Goal: Information Seeking & Learning: Understand process/instructions

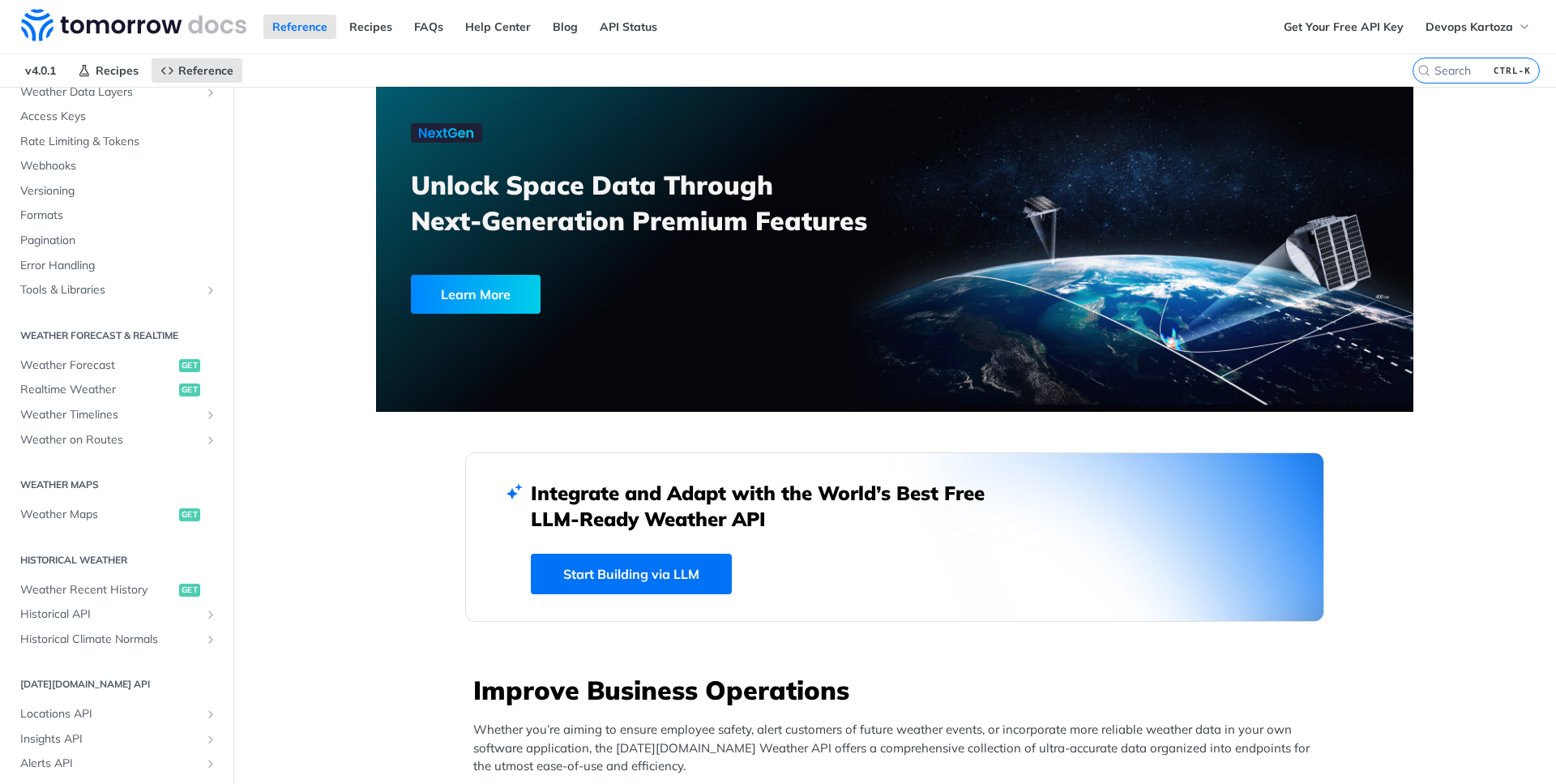
scroll to position [291, 0]
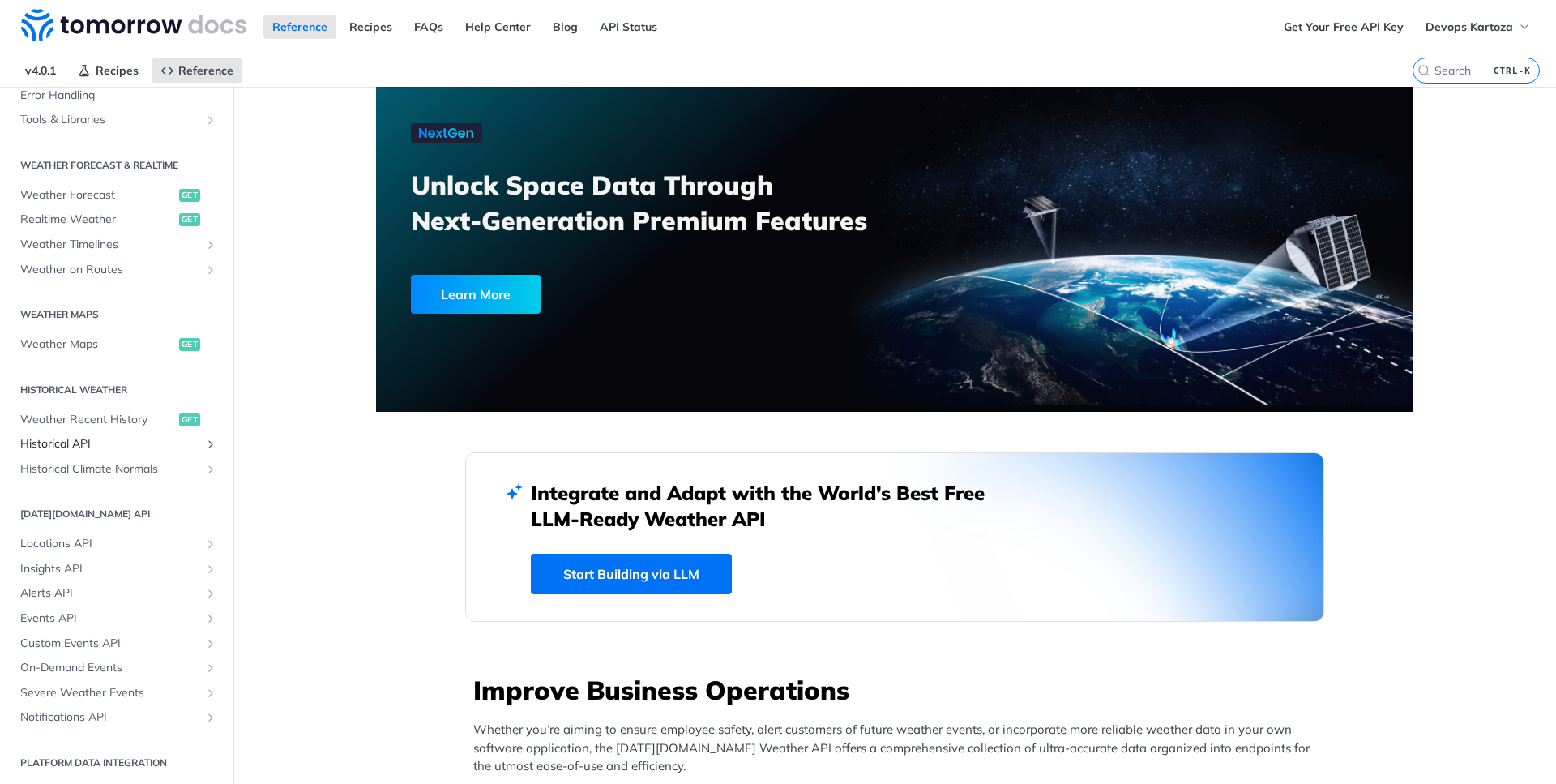
click at [86, 442] on span "Historical API" at bounding box center [110, 444] width 180 height 16
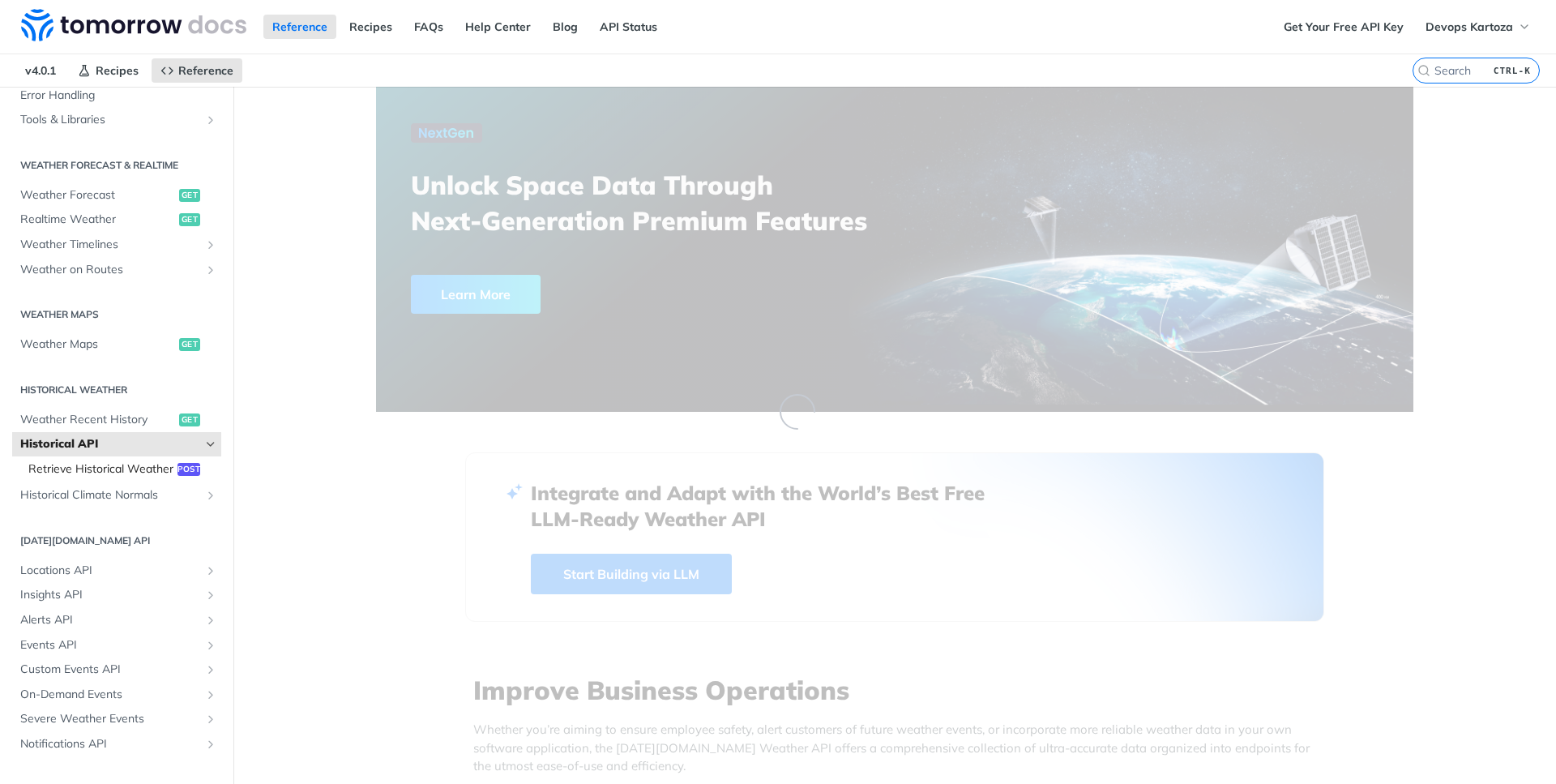
click at [116, 466] on span "Retrieve Historical Weather" at bounding box center [101, 469] width 145 height 16
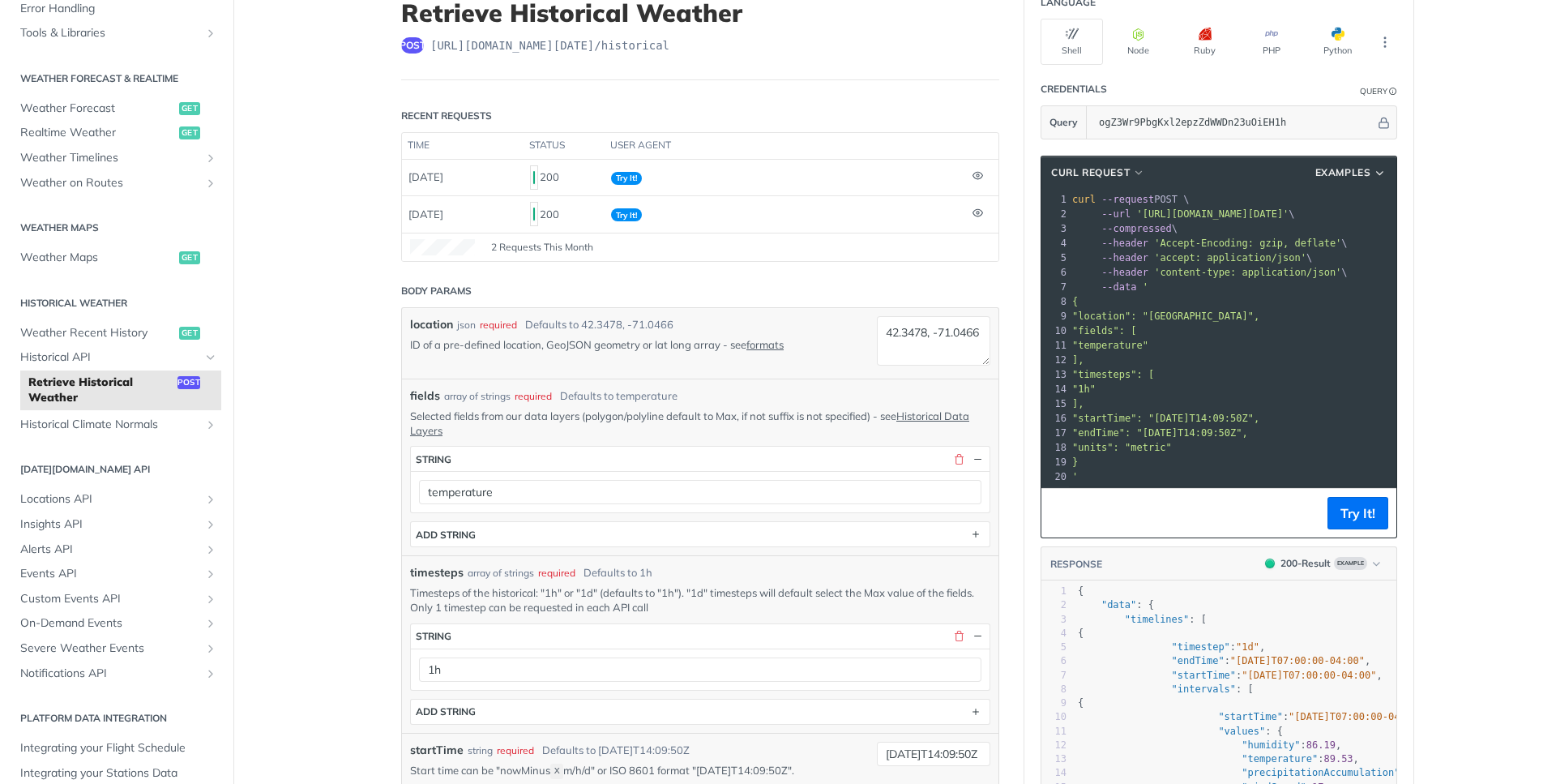
scroll to position [146, 0]
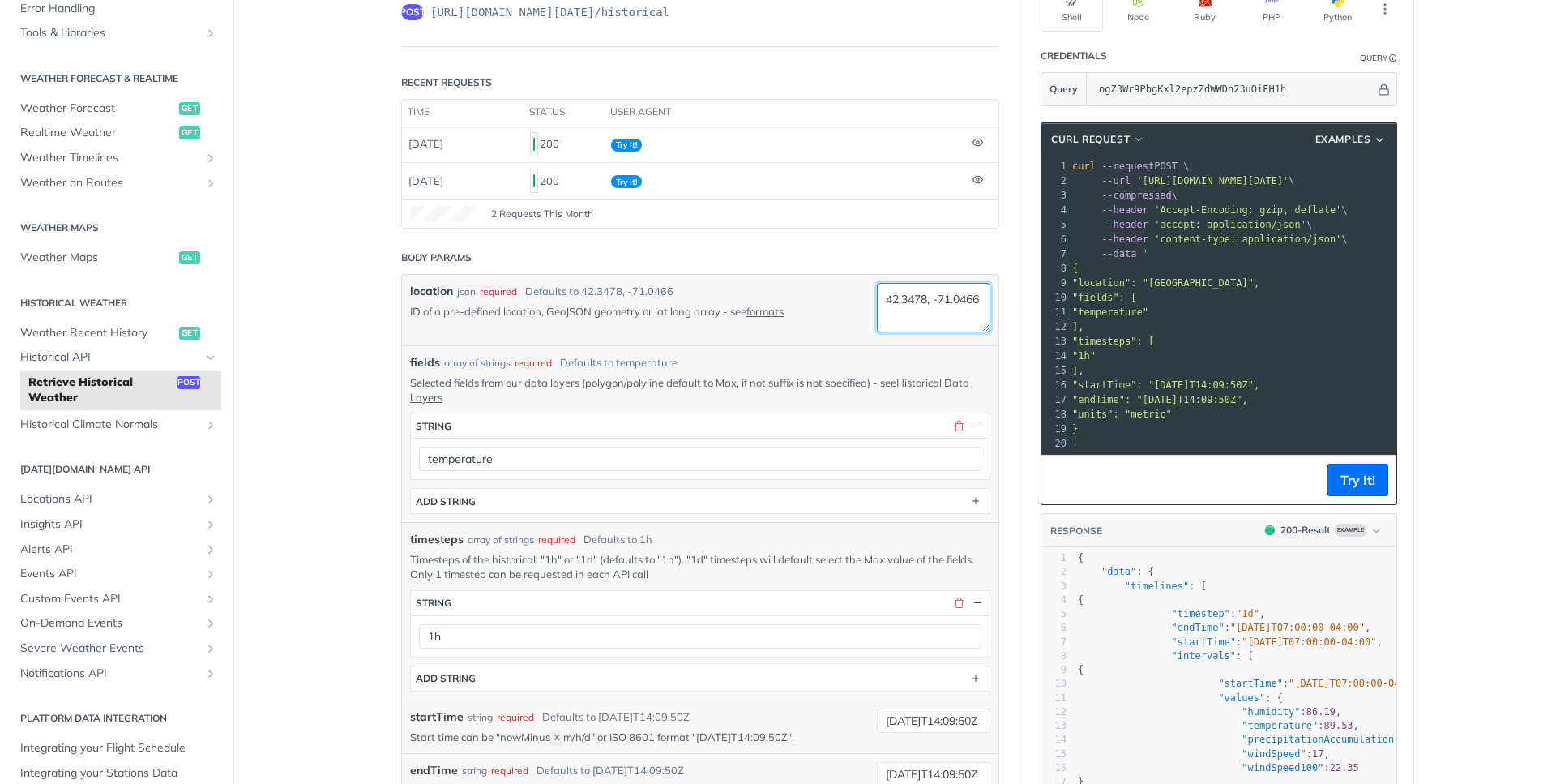
click at [958, 294] on textarea "42.3478, -71.0466" at bounding box center [933, 307] width 114 height 49
paste textarea "11.3222"
paste textarea "4.92381"
type textarea "11.3223,4.92382"
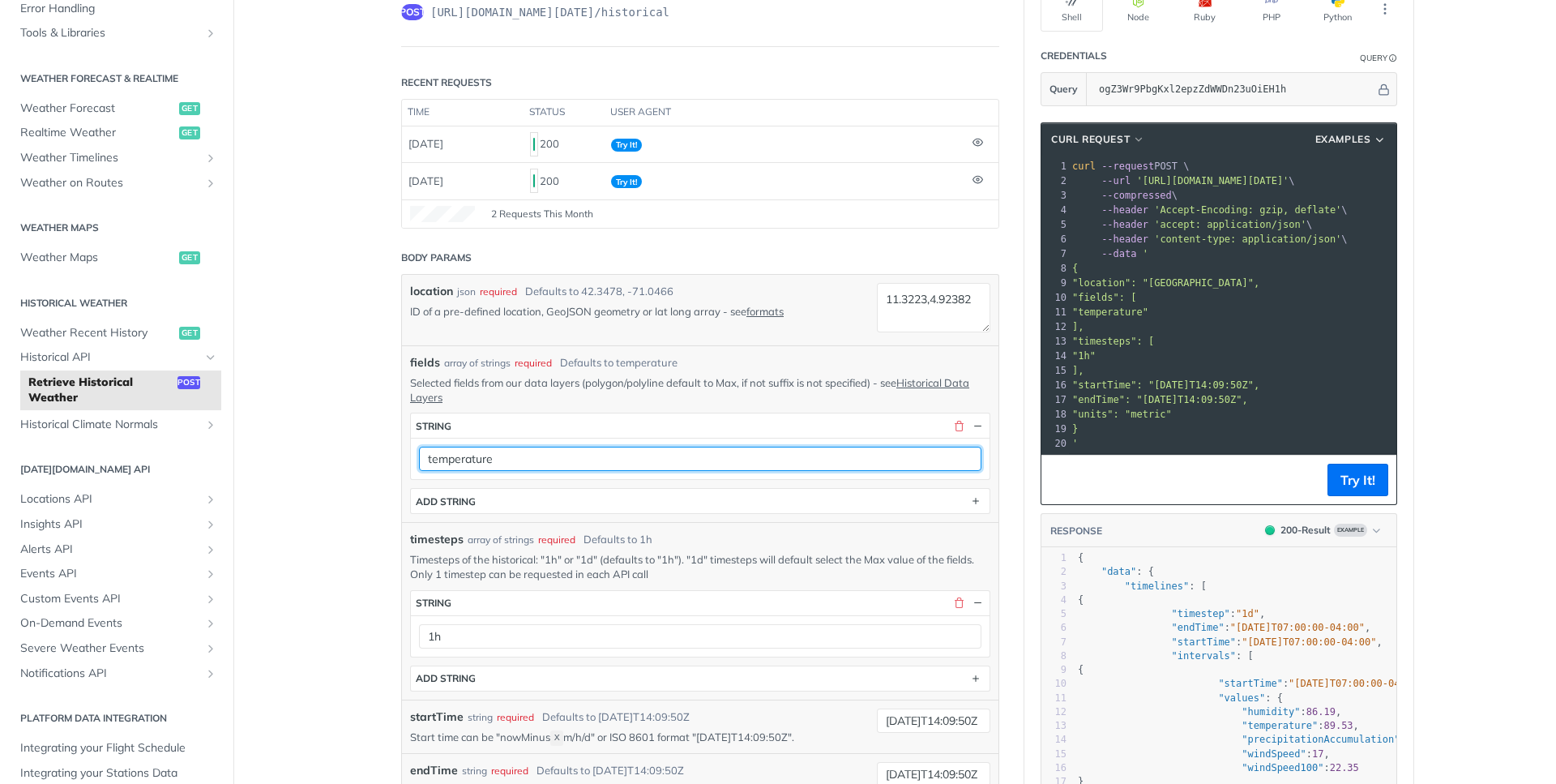
click at [754, 455] on input "temperature" at bounding box center [700, 459] width 563 height 25
type input "temperatureMax"
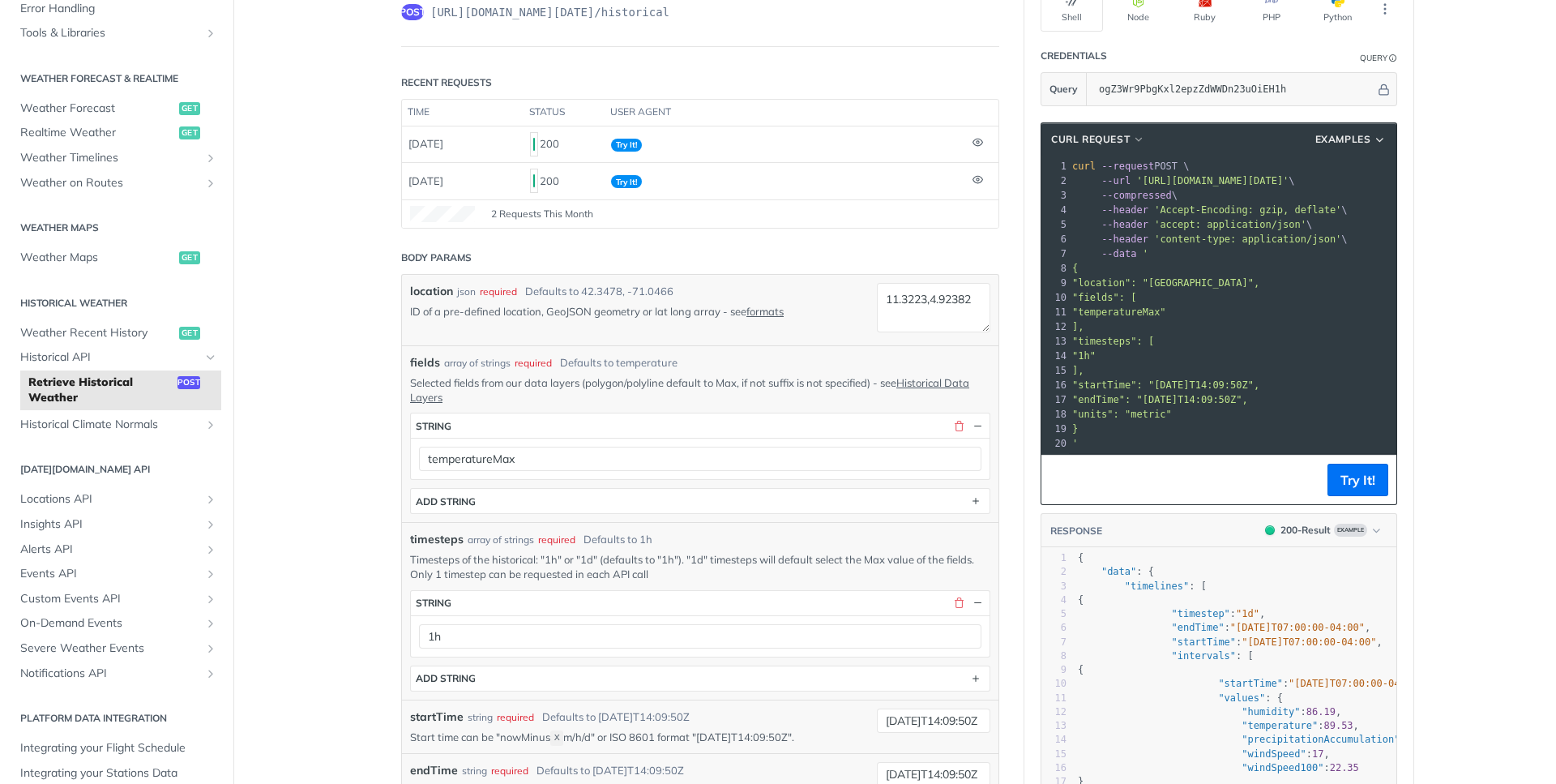
click at [803, 384] on p "Selected fields from our data layers (polygon/polyline default to Max, if not s…" at bounding box center [699, 389] width 580 height 29
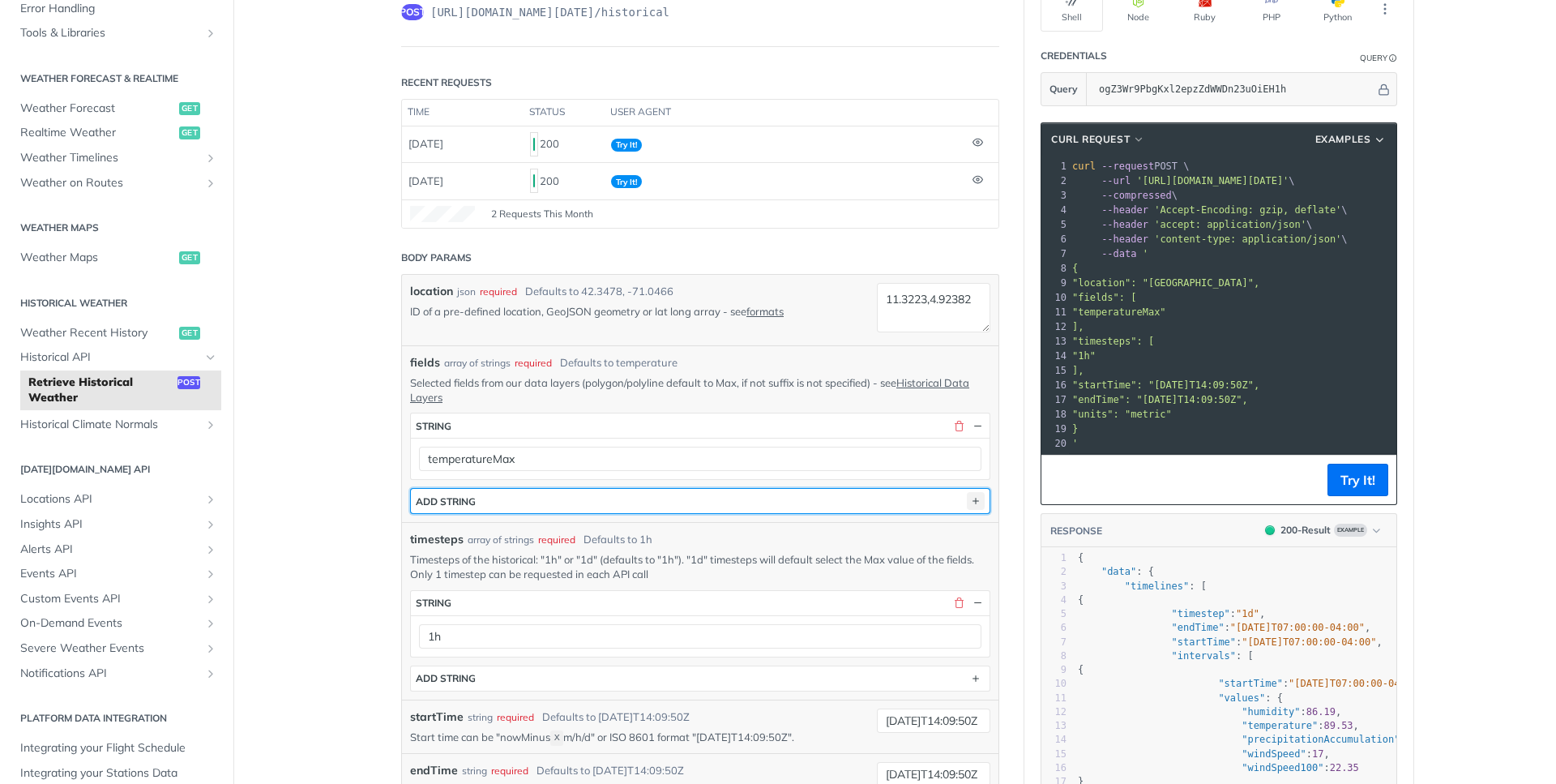
click at [978, 501] on icon "button" at bounding box center [976, 501] width 18 height 18
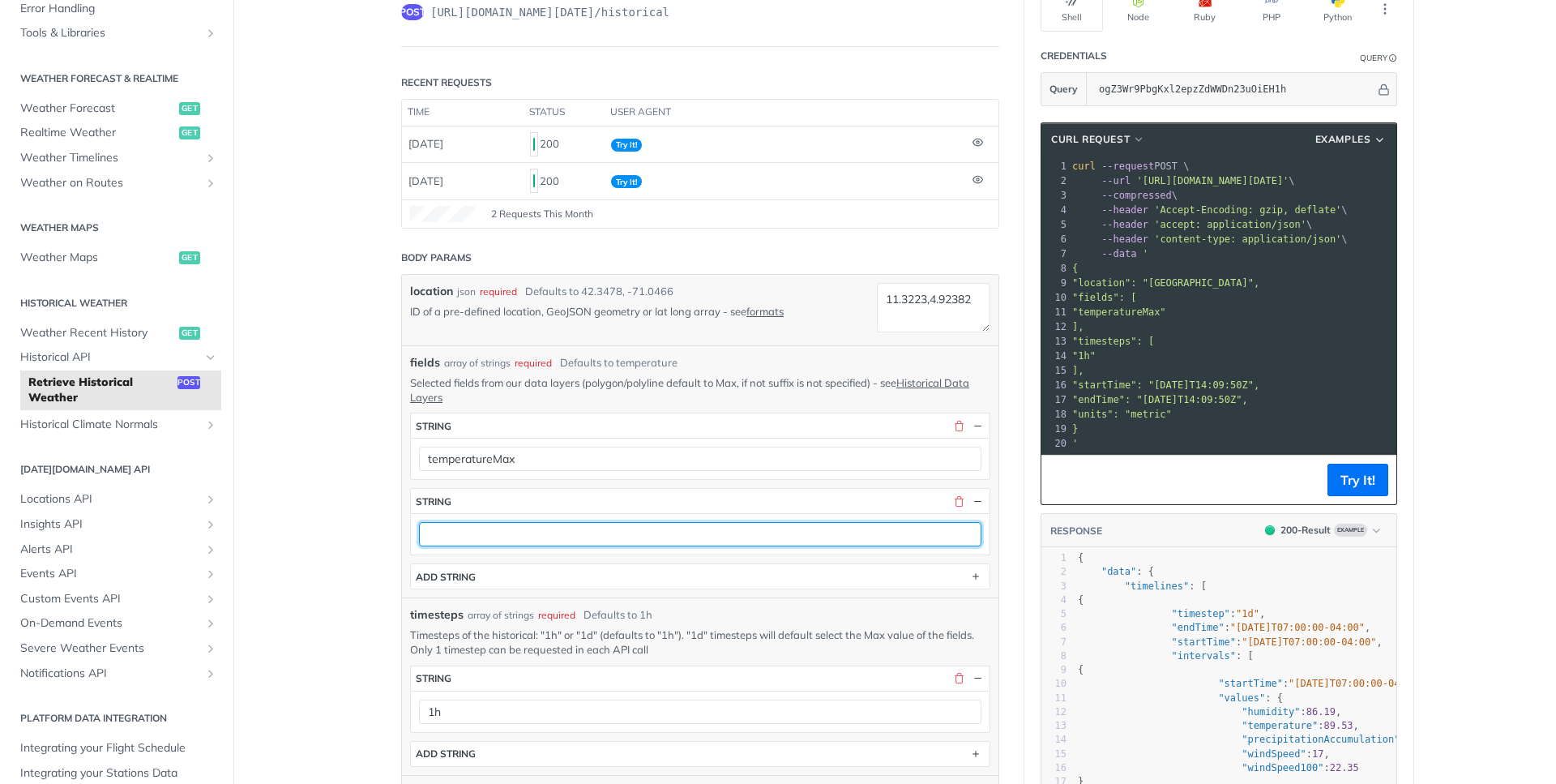
click at [682, 528] on input "text" at bounding box center [700, 534] width 563 height 25
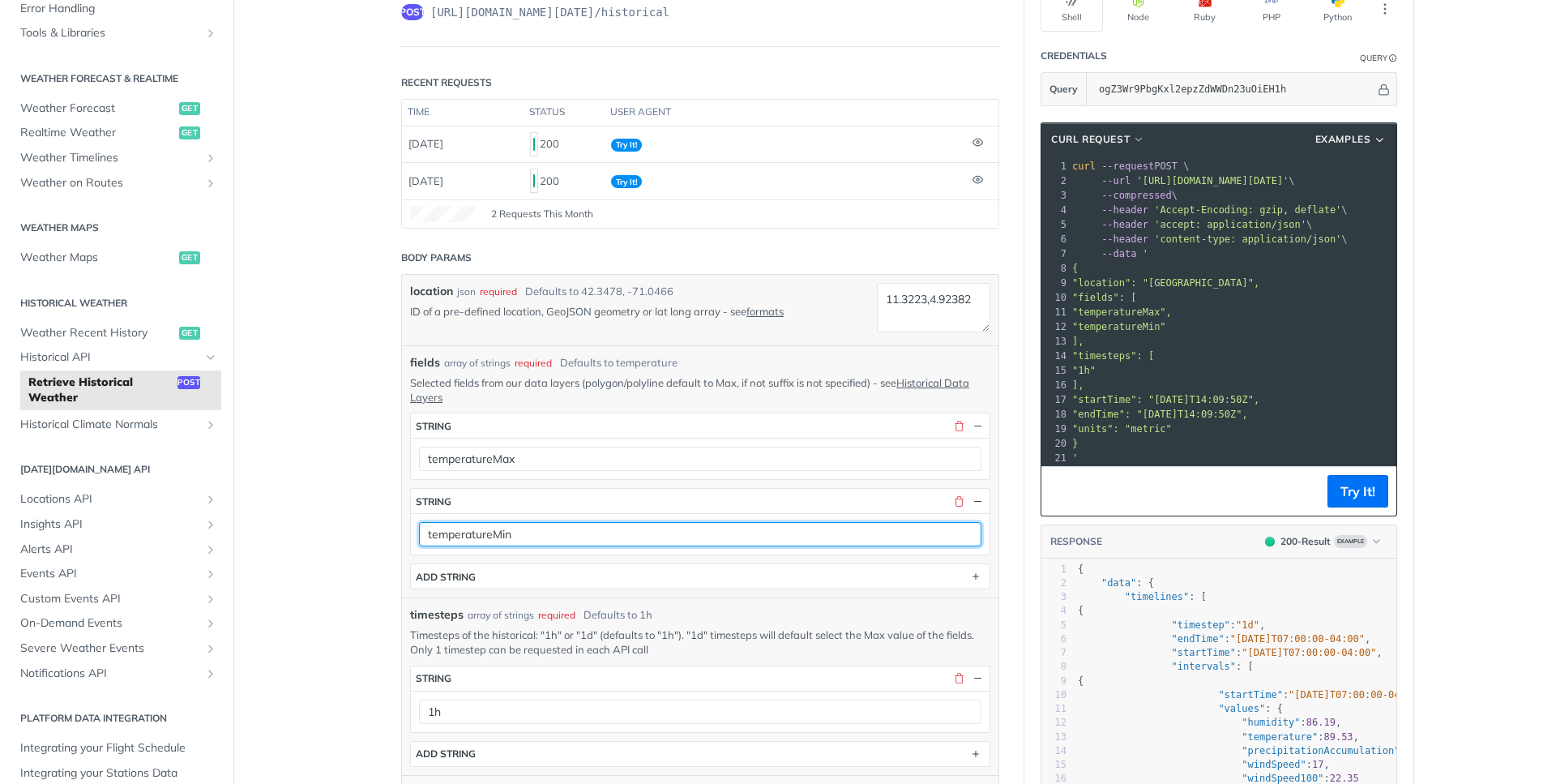
type input "temperatureMin"
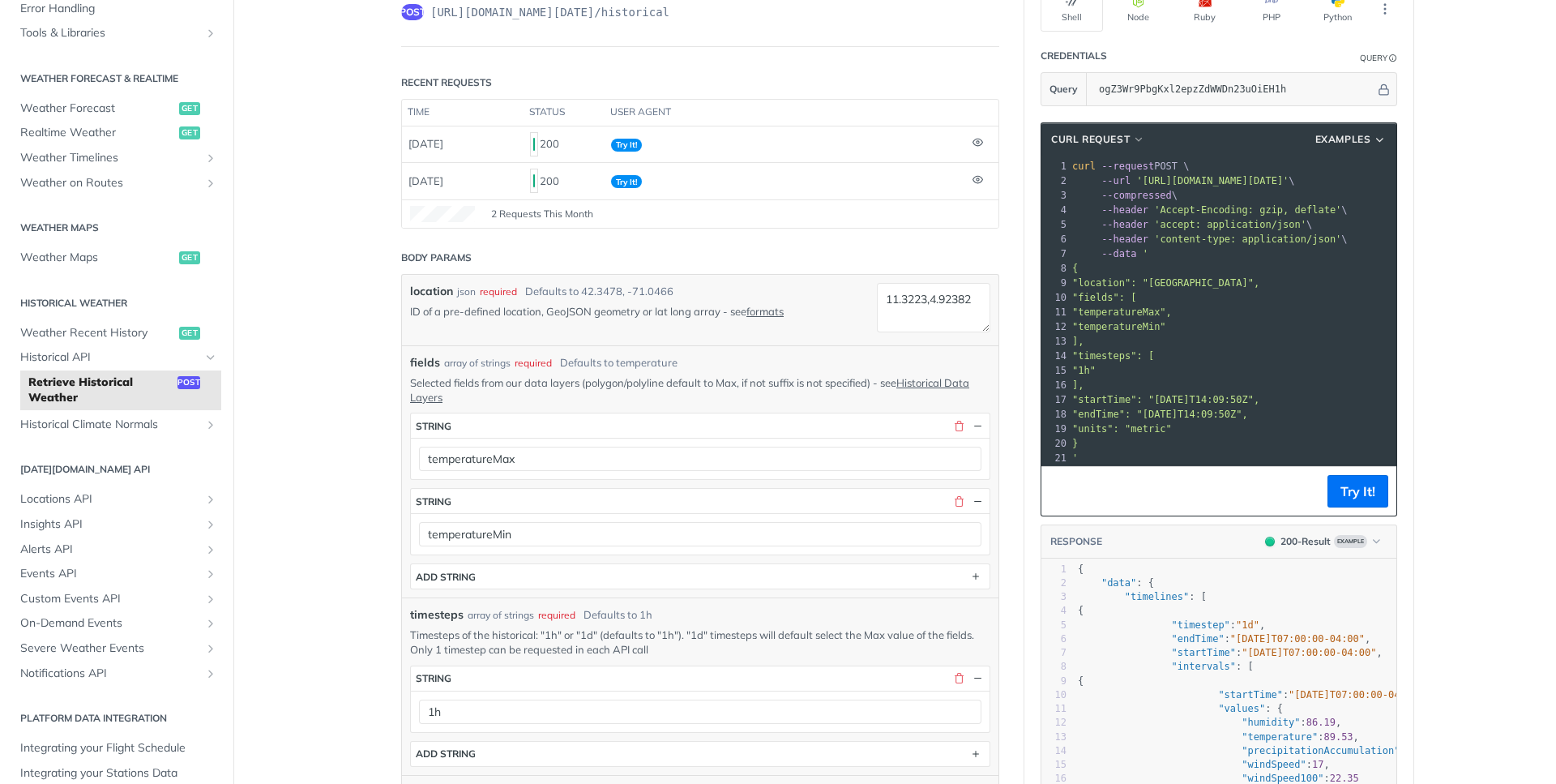
click at [295, 518] on main "JUMP TO CTRL-/ Fundamentals [DATE][DOMAIN_NAME] APIs Weather Data Layers Core P…" at bounding box center [778, 752] width 1556 height 1623
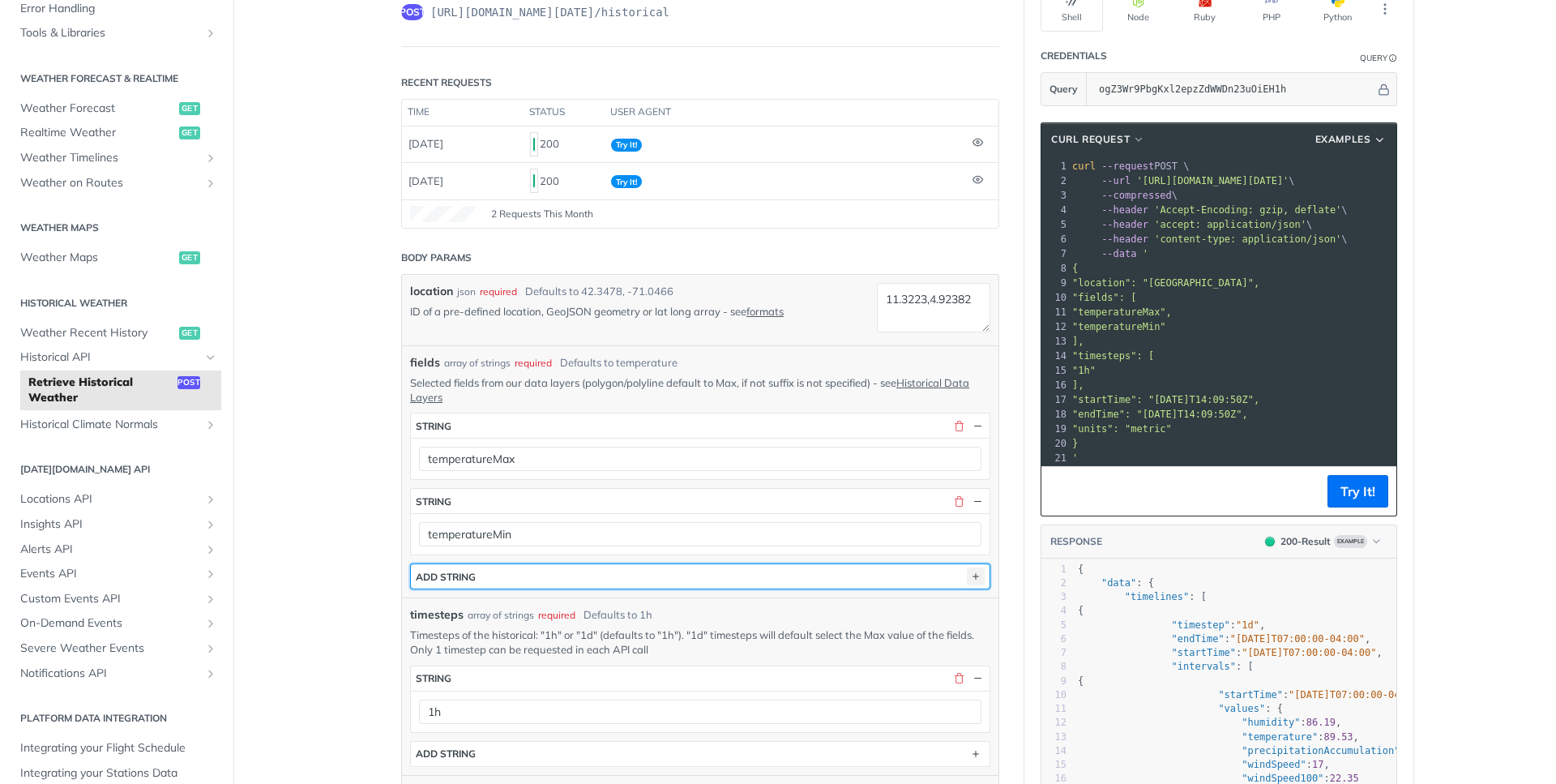
click at [967, 570] on icon "button" at bounding box center [976, 577] width 18 height 18
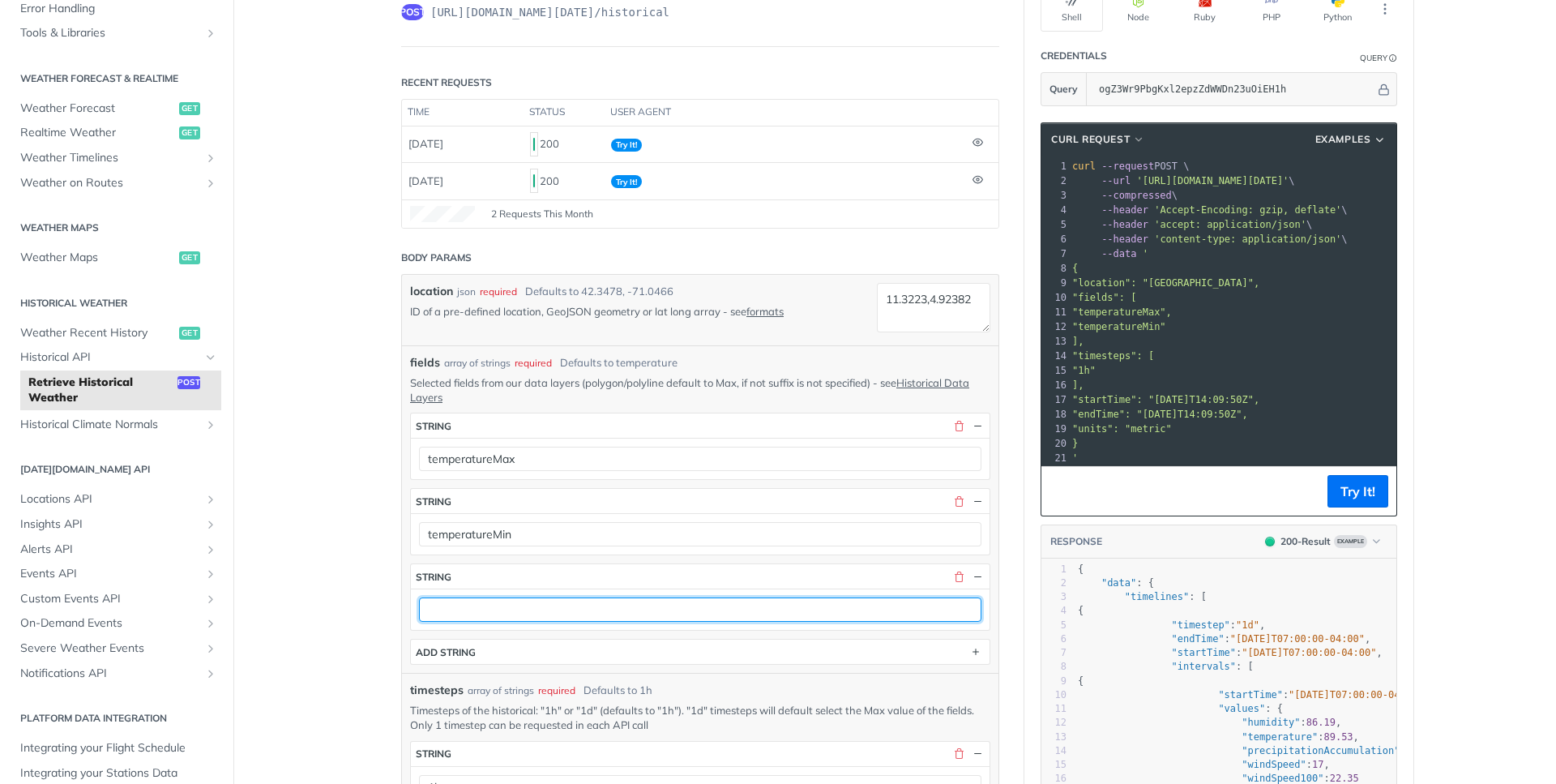
click at [817, 608] on input "text" at bounding box center [700, 610] width 563 height 25
click at [480, 604] on input "text" at bounding box center [700, 610] width 563 height 25
paste input "solarGHISum"
type input "solarGHISum"
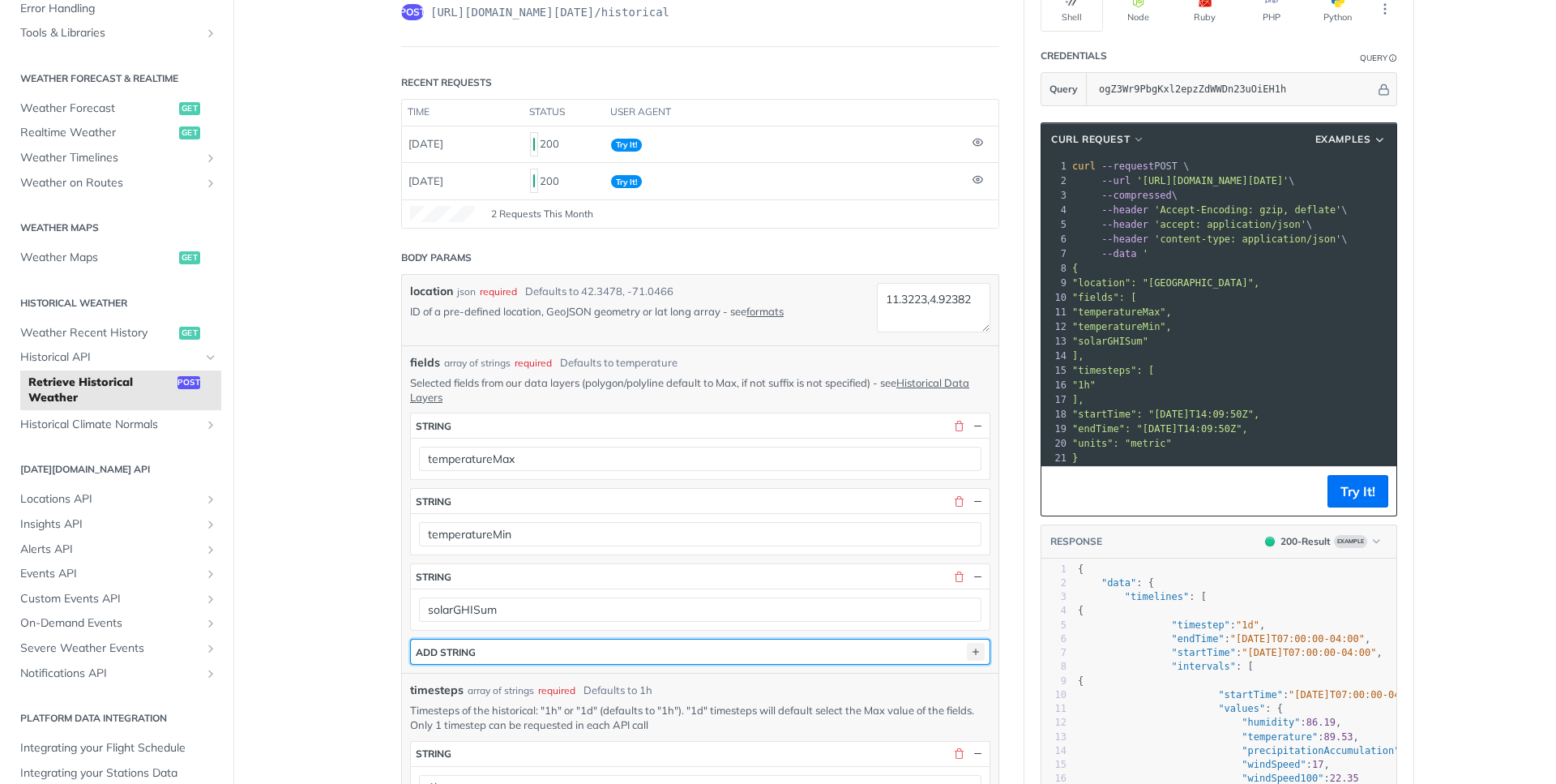
click at [974, 648] on icon "button" at bounding box center [976, 652] width 18 height 18
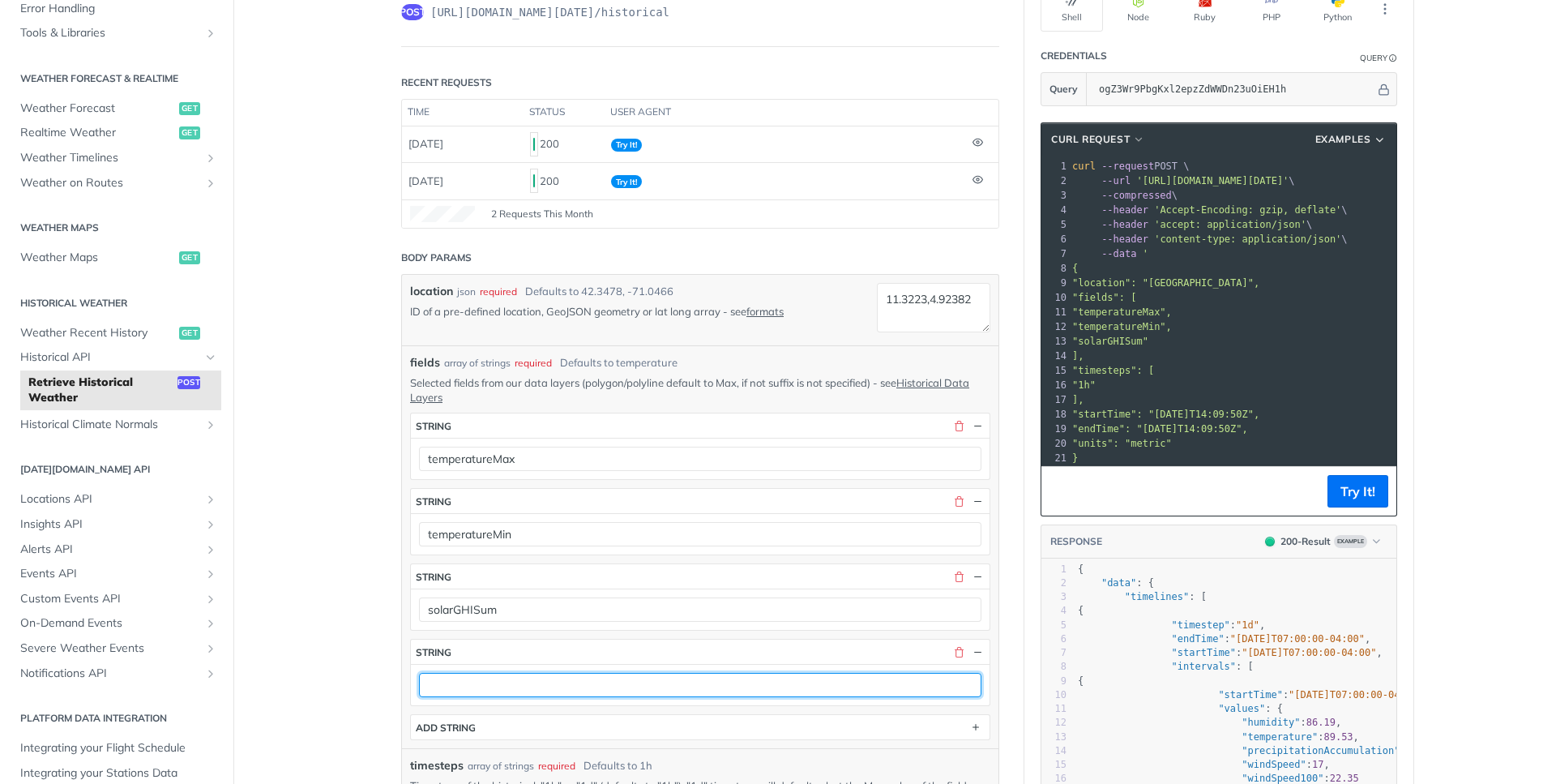
click at [746, 691] on input "text" at bounding box center [700, 685] width 563 height 25
click at [578, 680] on input "text" at bounding box center [700, 685] width 563 height 25
paste input "windDirection"
type input "windDirection"
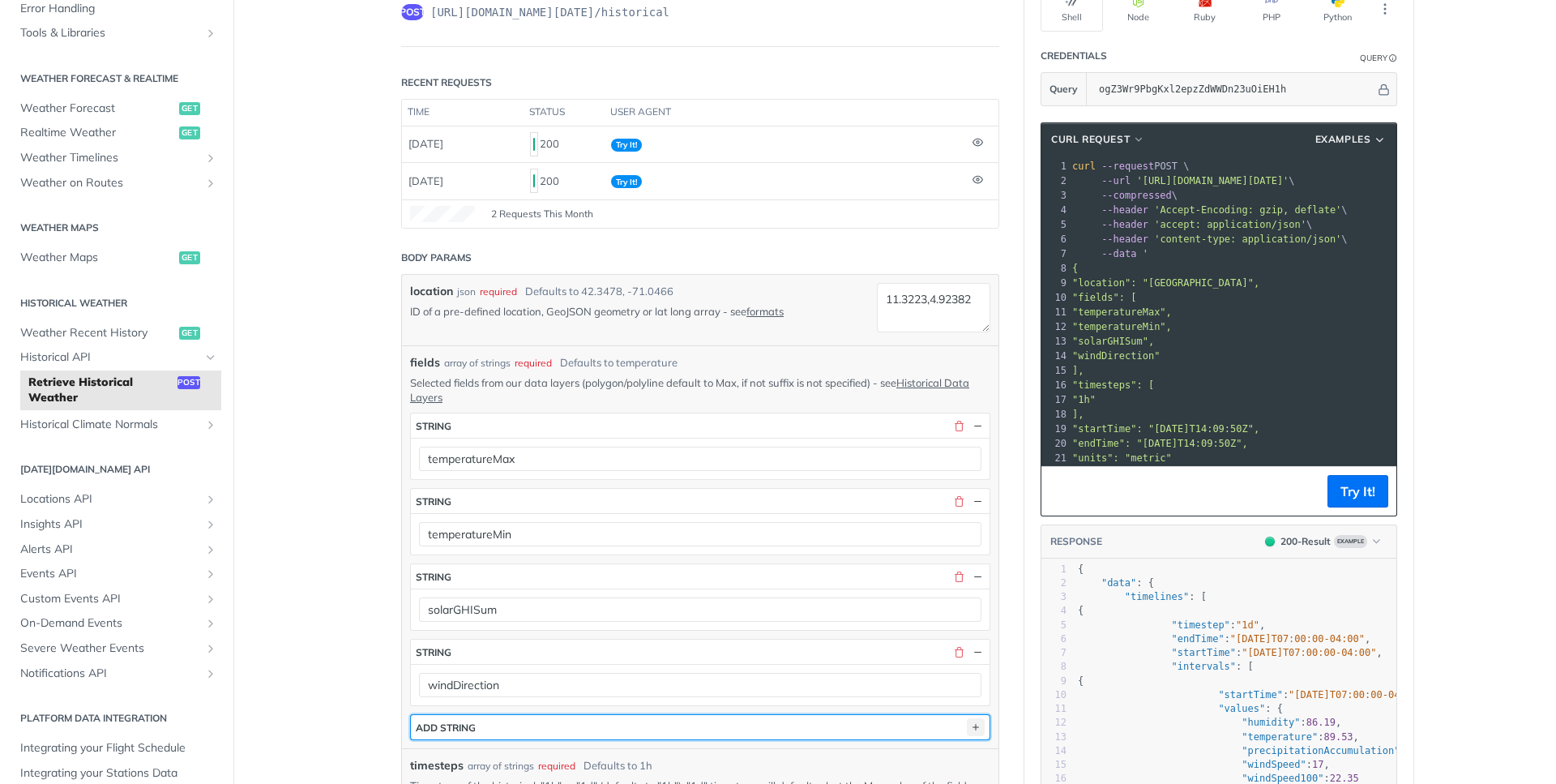
click at [974, 727] on icon "button" at bounding box center [976, 727] width 18 height 18
click at [815, 716] on button "string" at bounding box center [699, 727] width 578 height 25
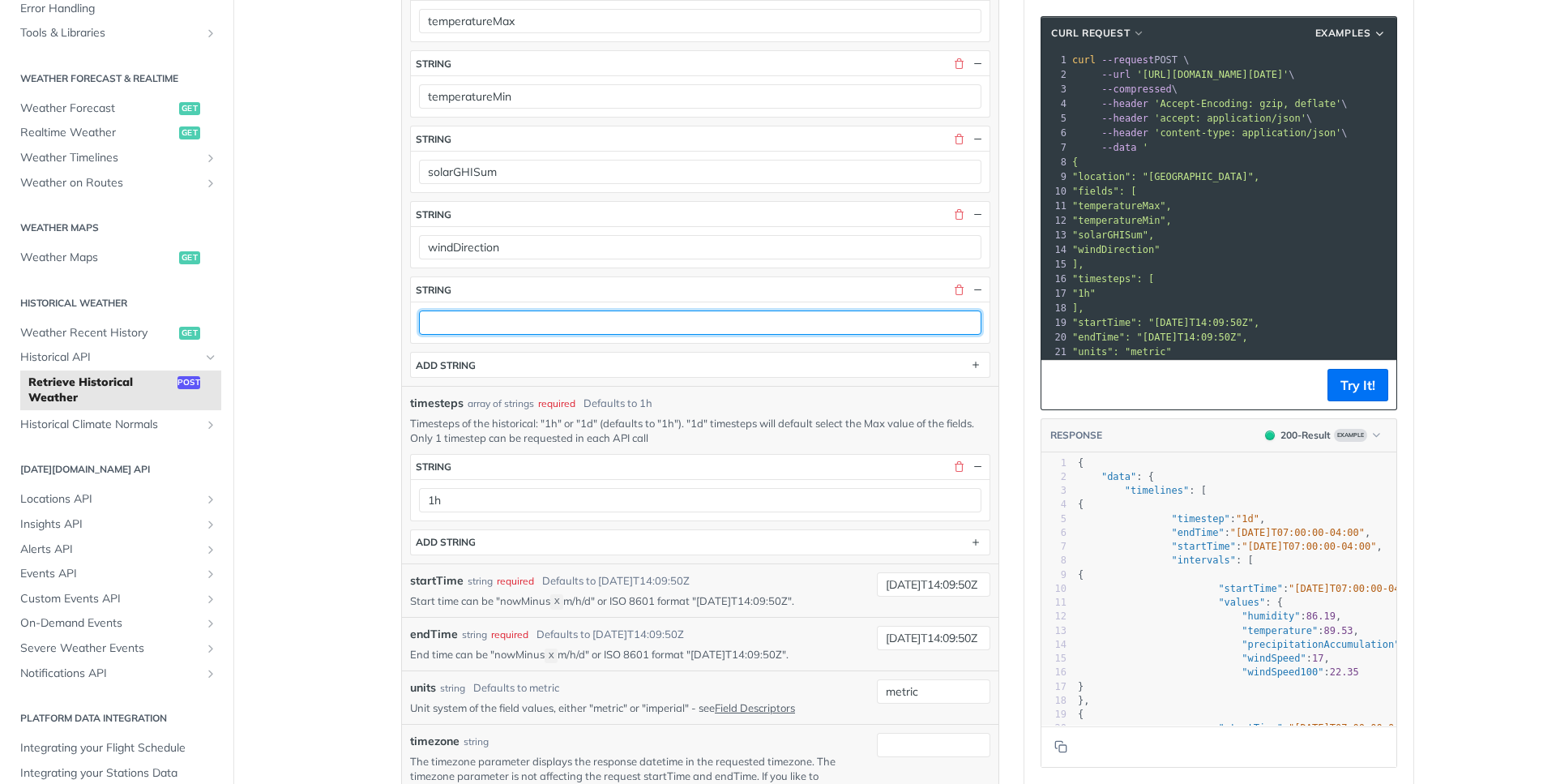
click at [628, 329] on input "text" at bounding box center [700, 323] width 563 height 25
click at [575, 321] on input "text" at bounding box center [700, 323] width 563 height 25
paste input "windSpeedAvg"
type input "windSpeedAvg"
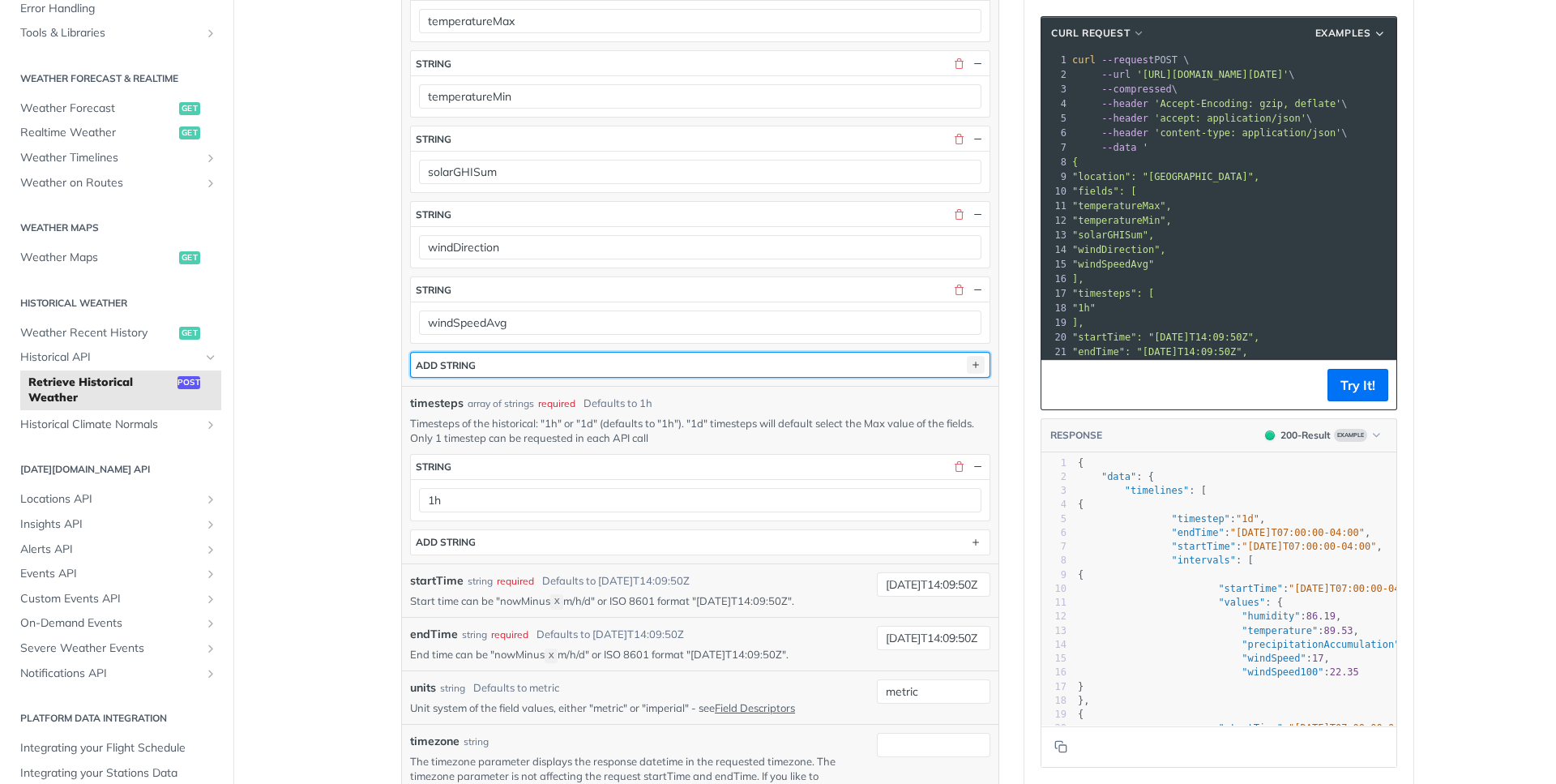
click at [971, 366] on icon "button" at bounding box center [976, 365] width 18 height 18
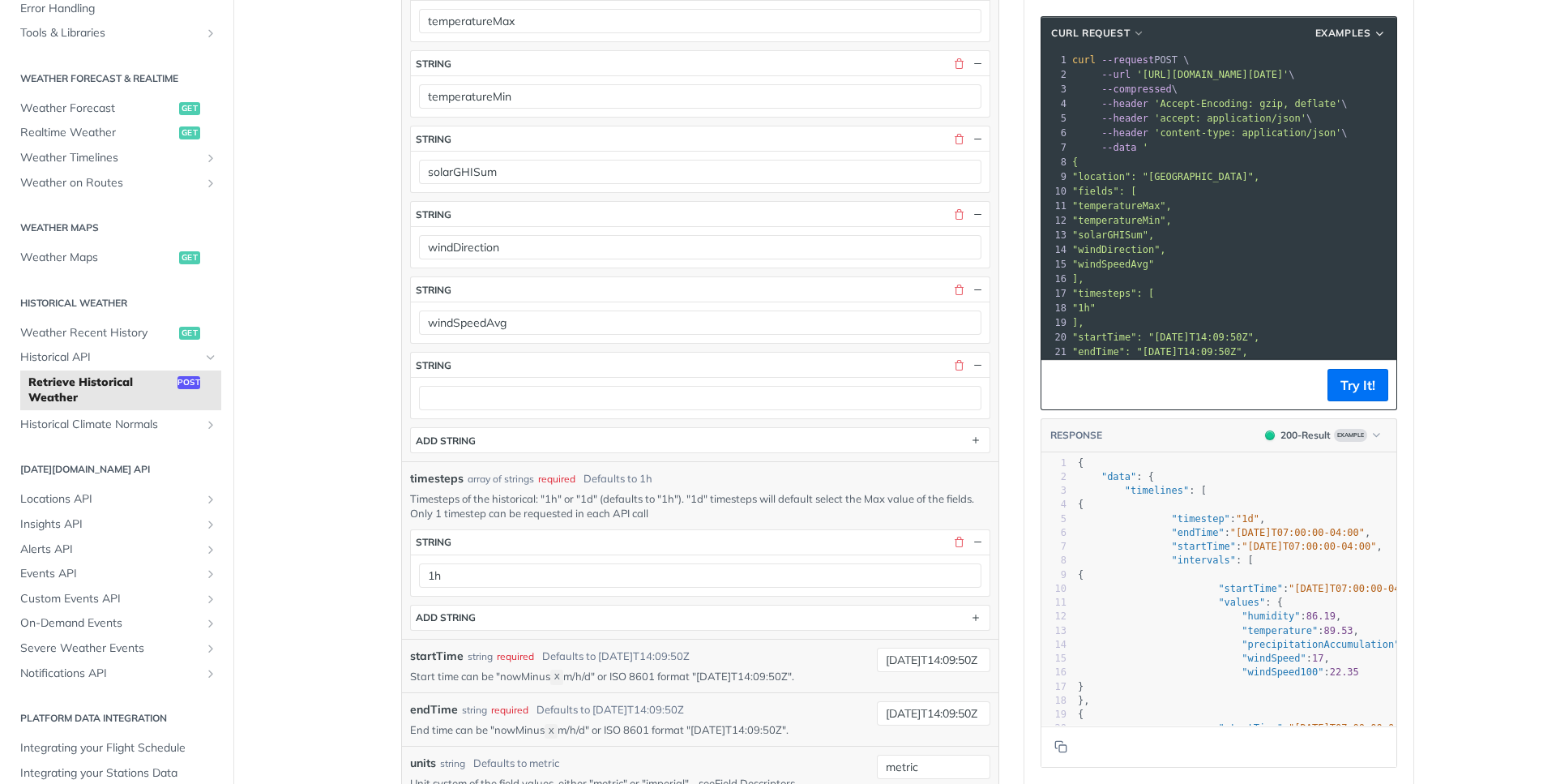
click at [687, 415] on div at bounding box center [699, 397] width 578 height 41
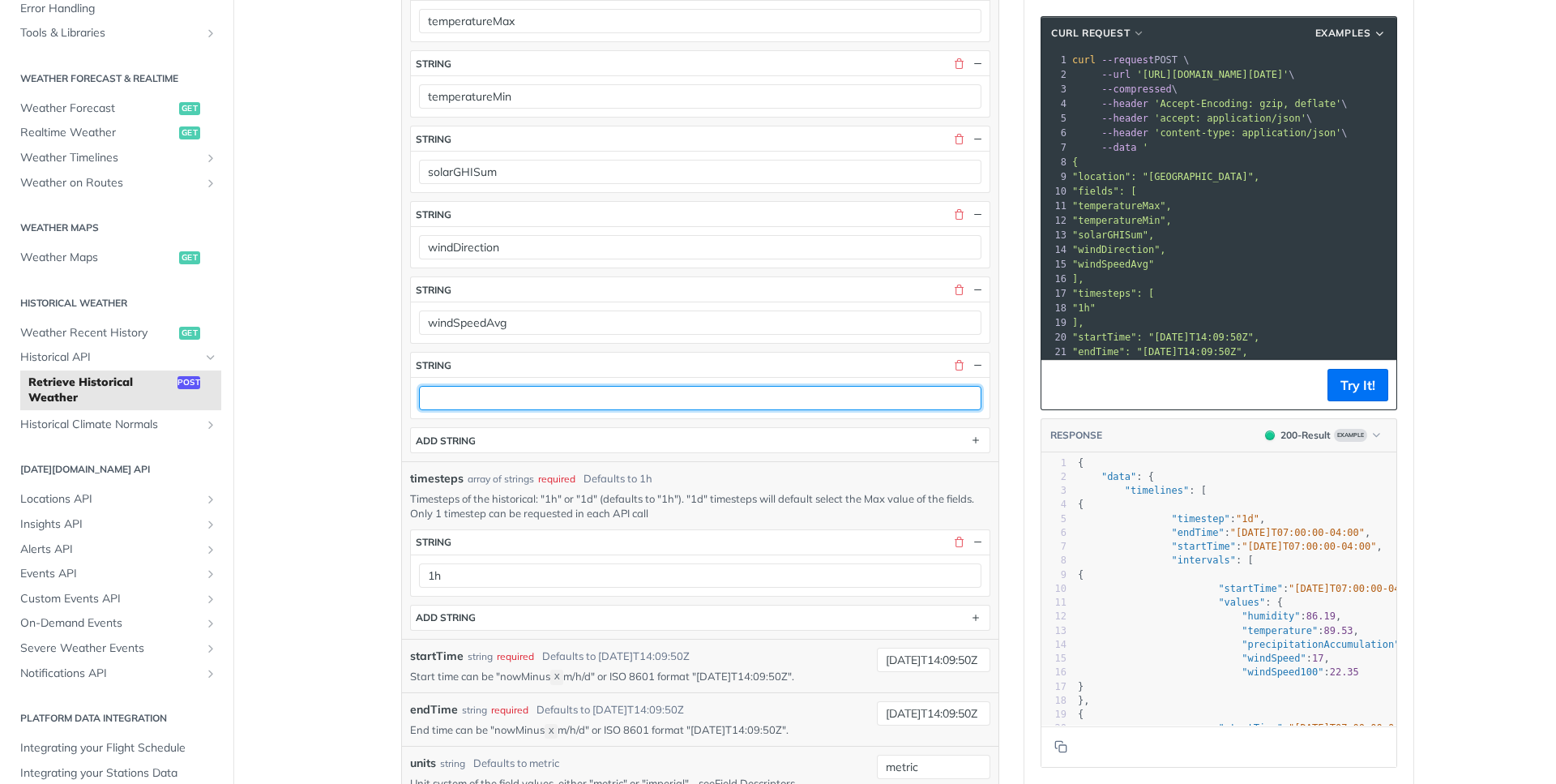
click at [699, 403] on input "text" at bounding box center [700, 398] width 563 height 25
click at [796, 400] on input "text" at bounding box center [700, 398] width 563 height 25
paste input "humidityMin"
type input "humidityMin"
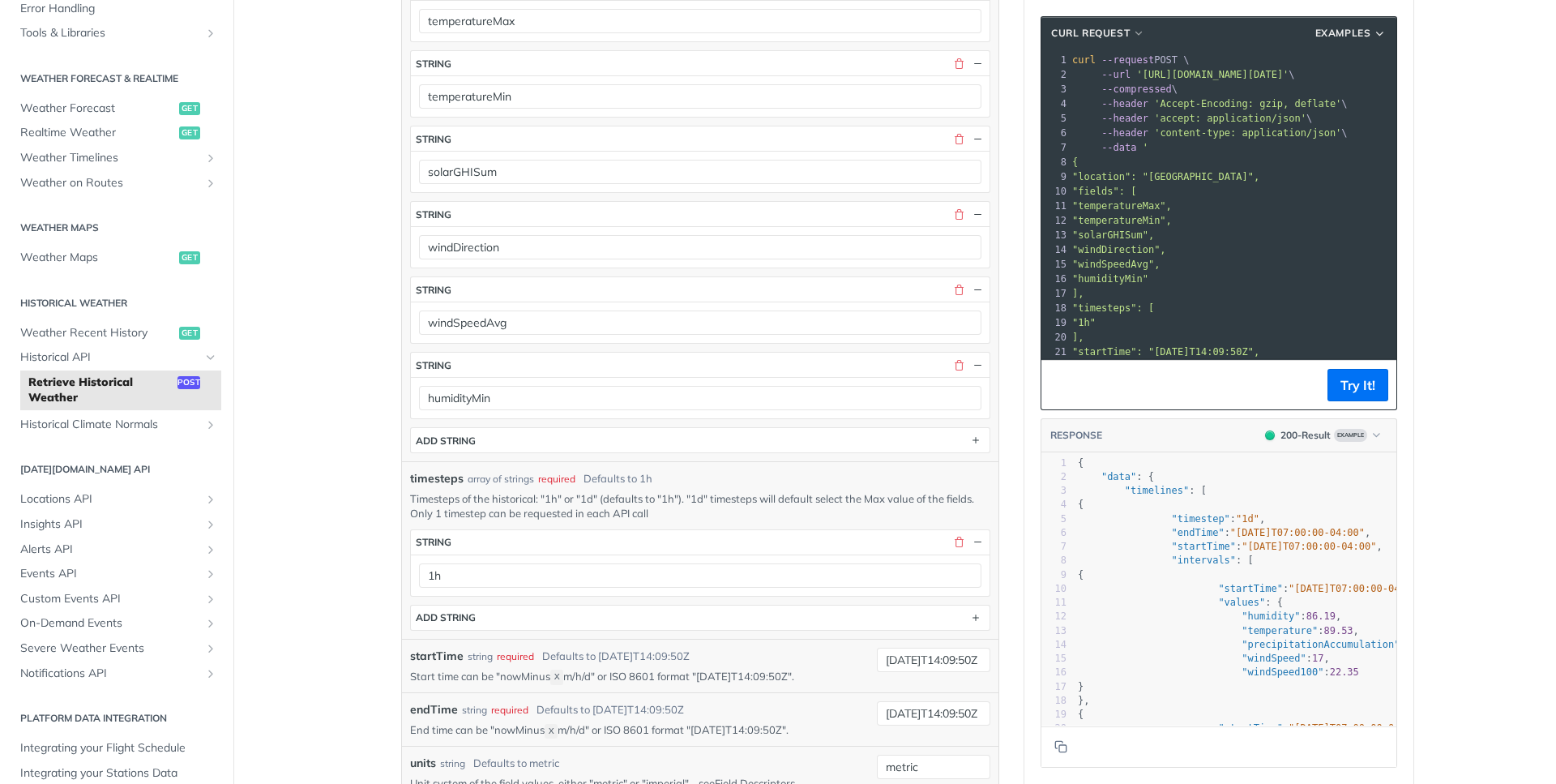
click at [988, 444] on div "fields array of strings required Defaults to temperature Selected fields from o…" at bounding box center [700, 184] width 597 height 554
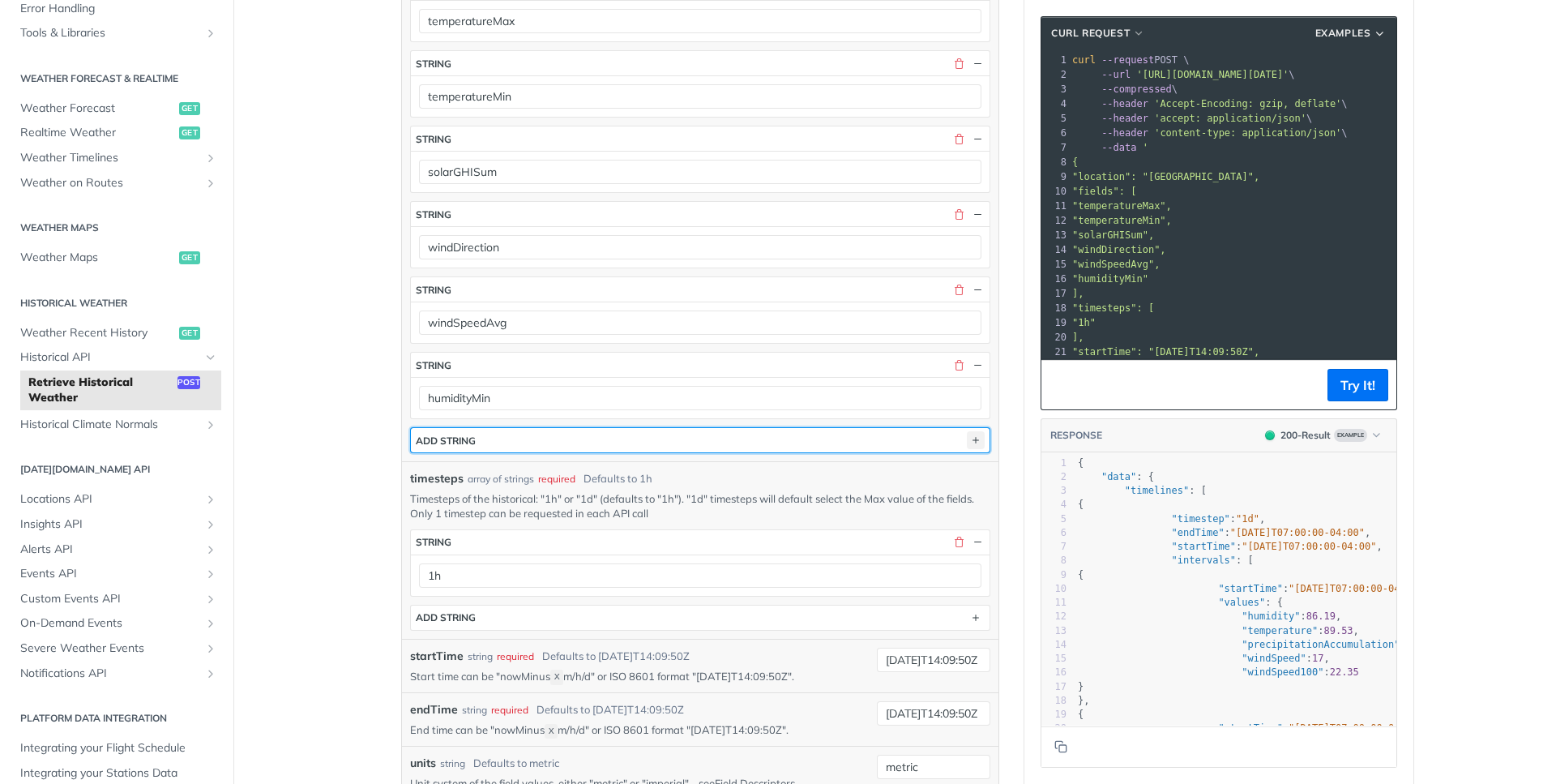
click at [973, 440] on icon "button" at bounding box center [976, 440] width 18 height 18
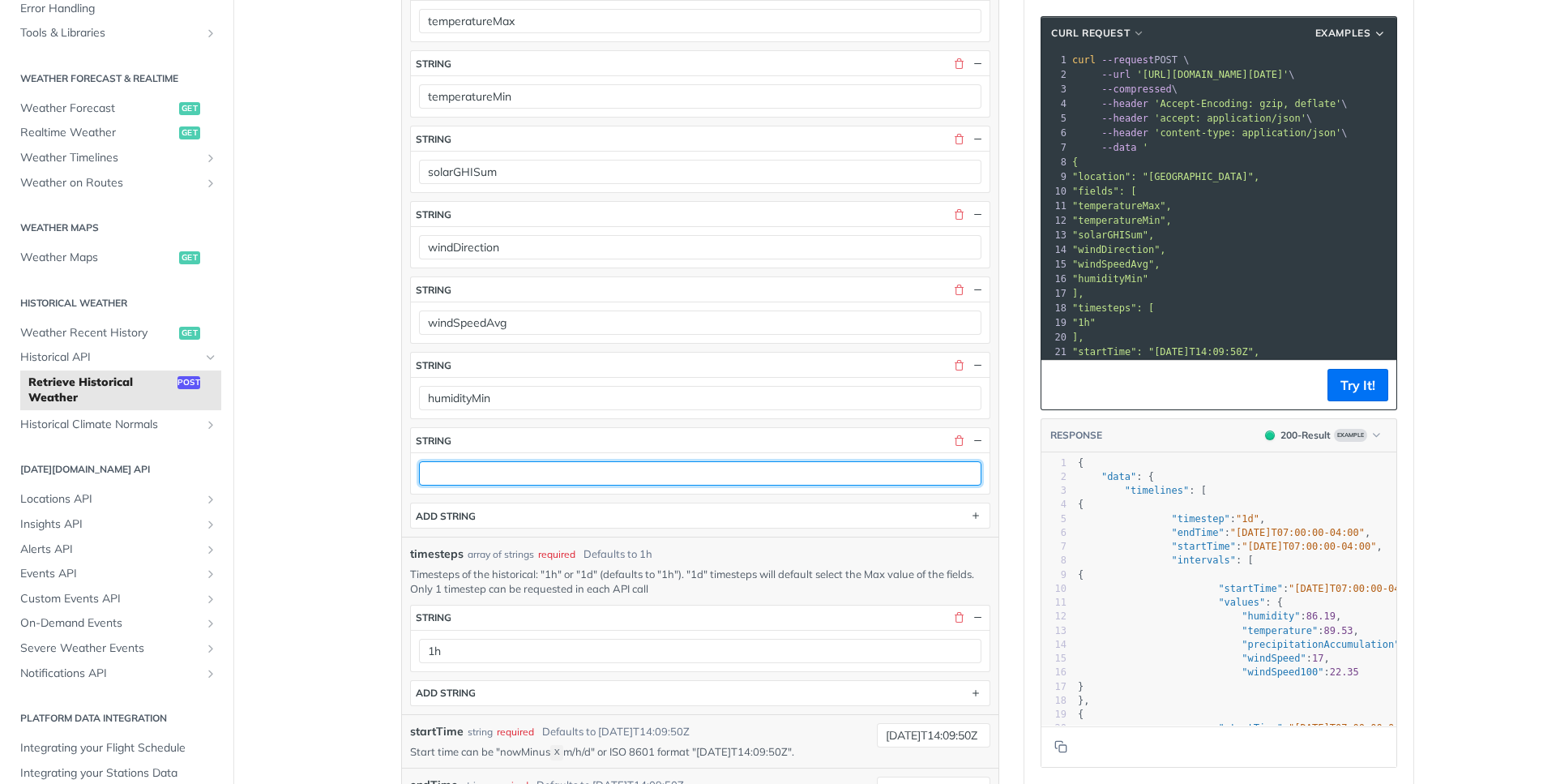
click at [624, 479] on input "text" at bounding box center [700, 473] width 563 height 25
paste input "humidityMax"
type input "humidityMax"
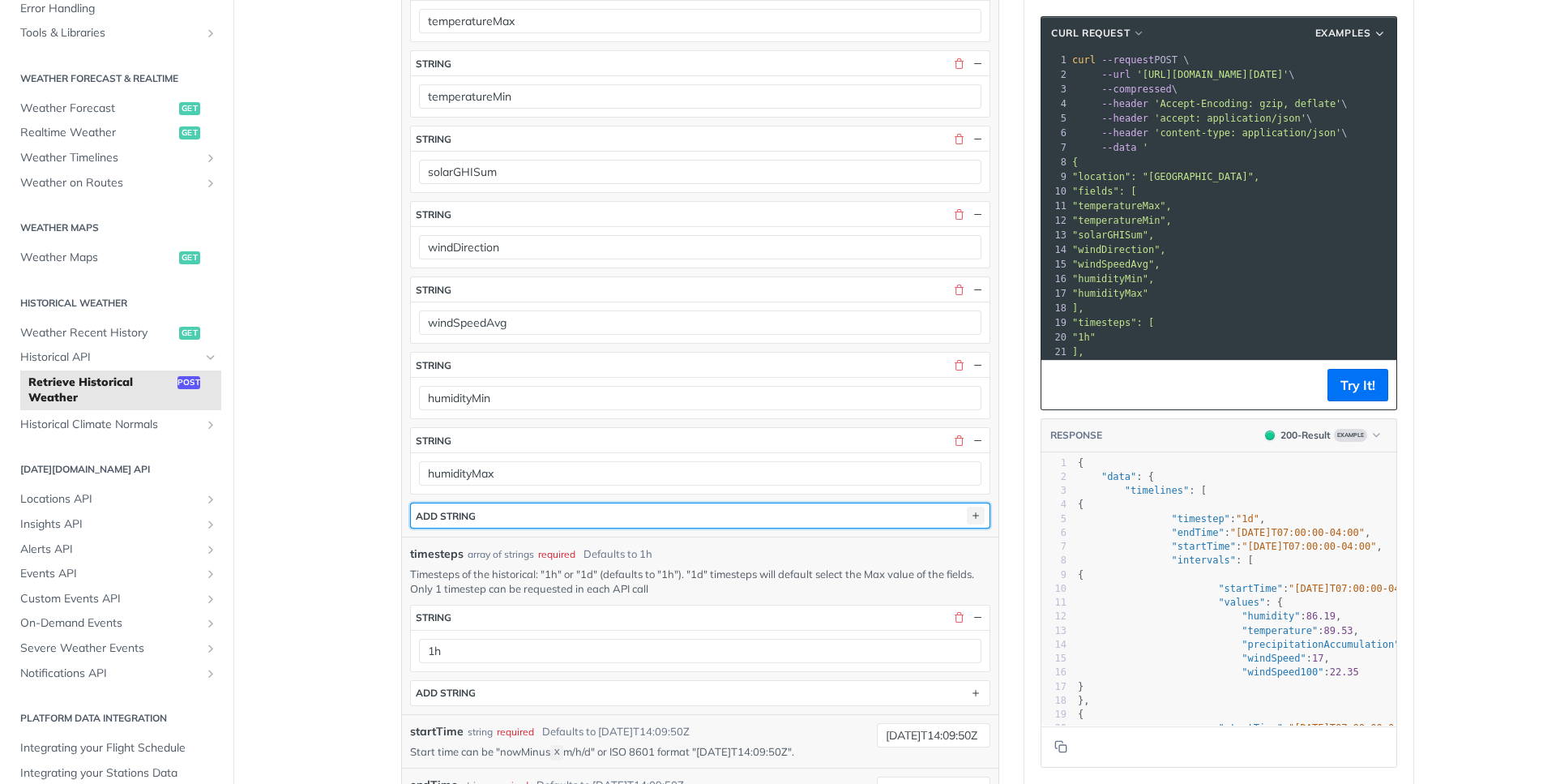
click at [973, 517] on icon "button" at bounding box center [976, 516] width 18 height 18
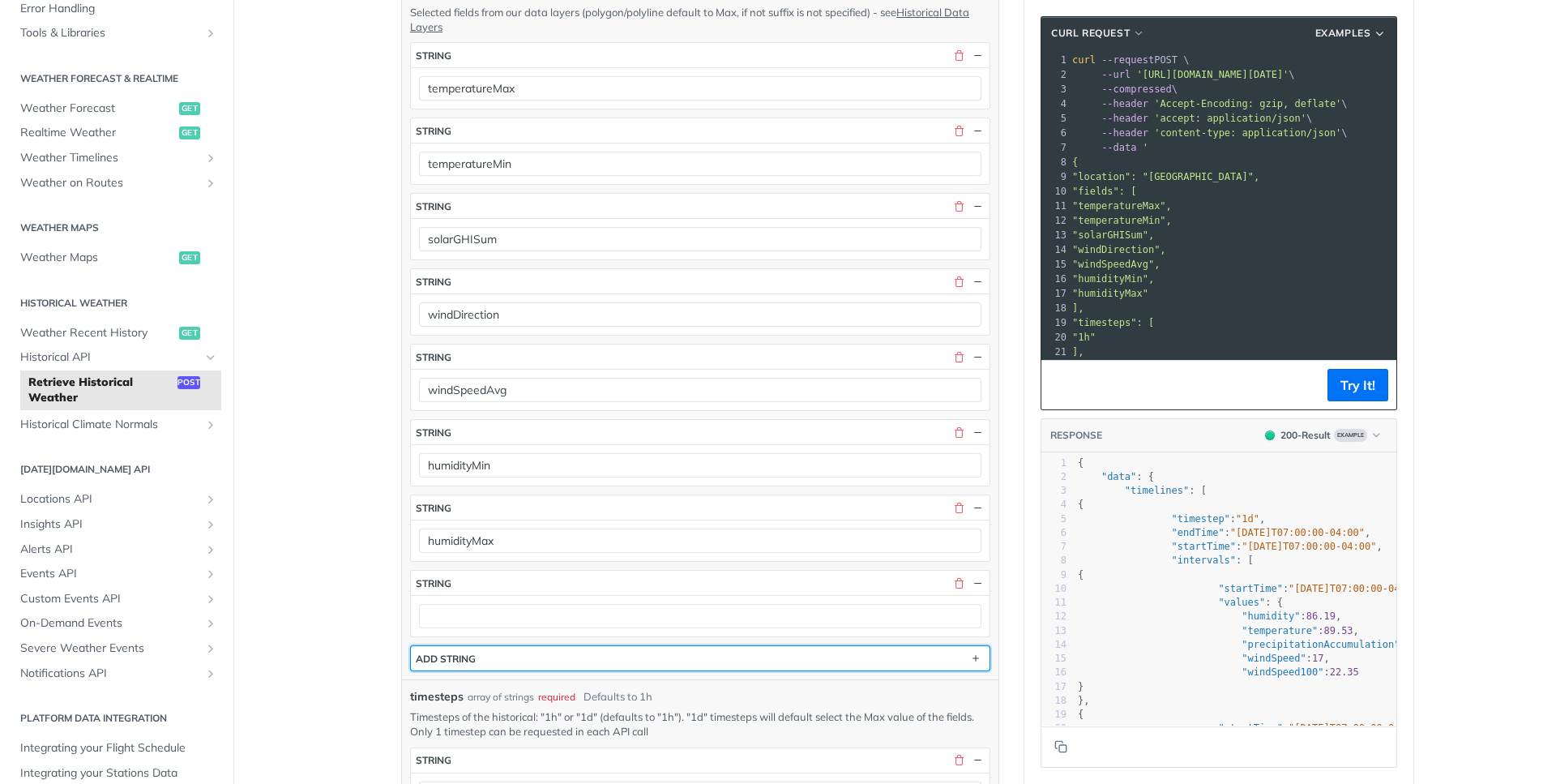
scroll to position [729, 0]
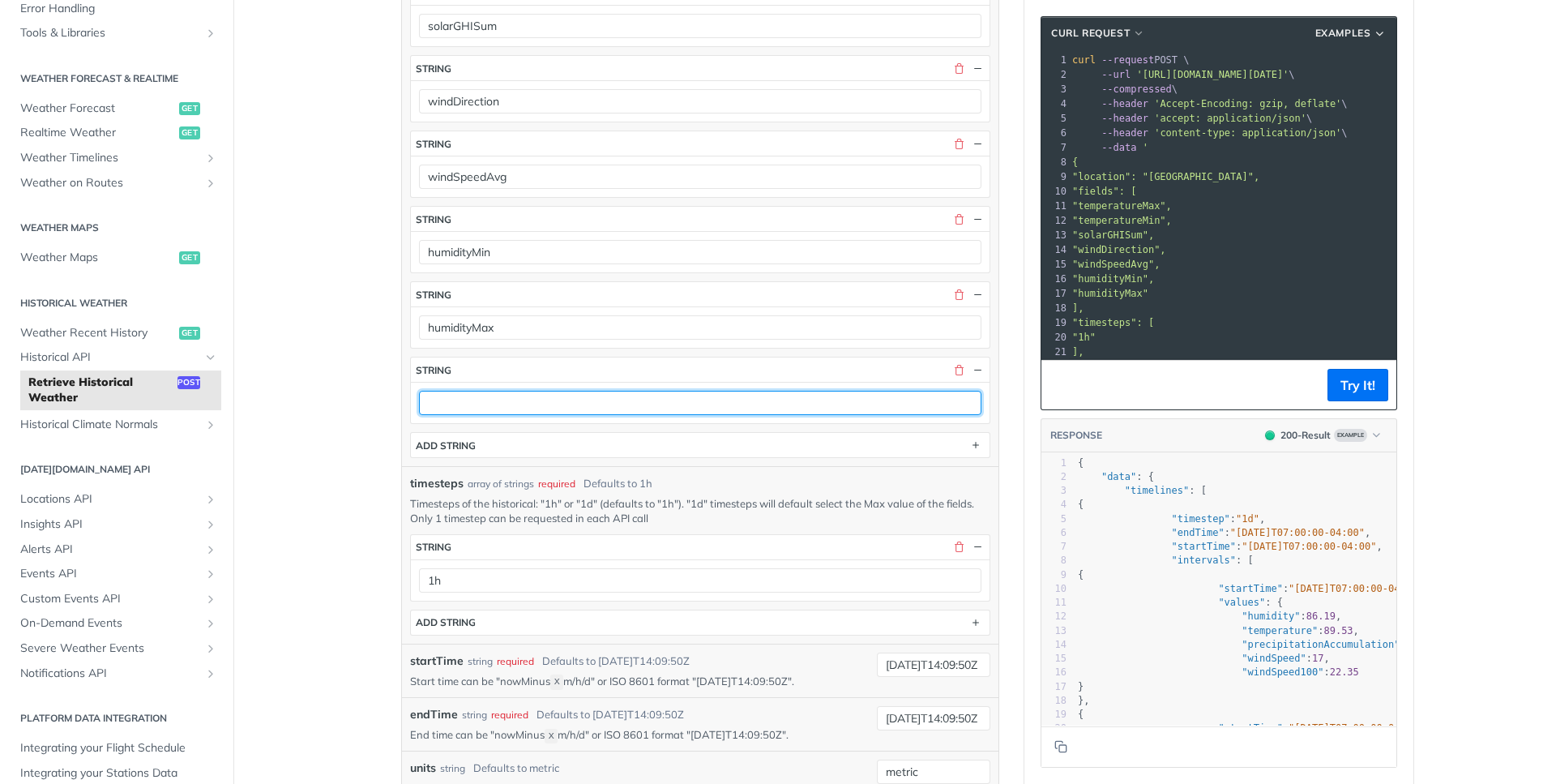
click at [657, 411] on input "text" at bounding box center [700, 403] width 563 height 25
paste input "precipitationProbability"
type input "precipitationProbability"
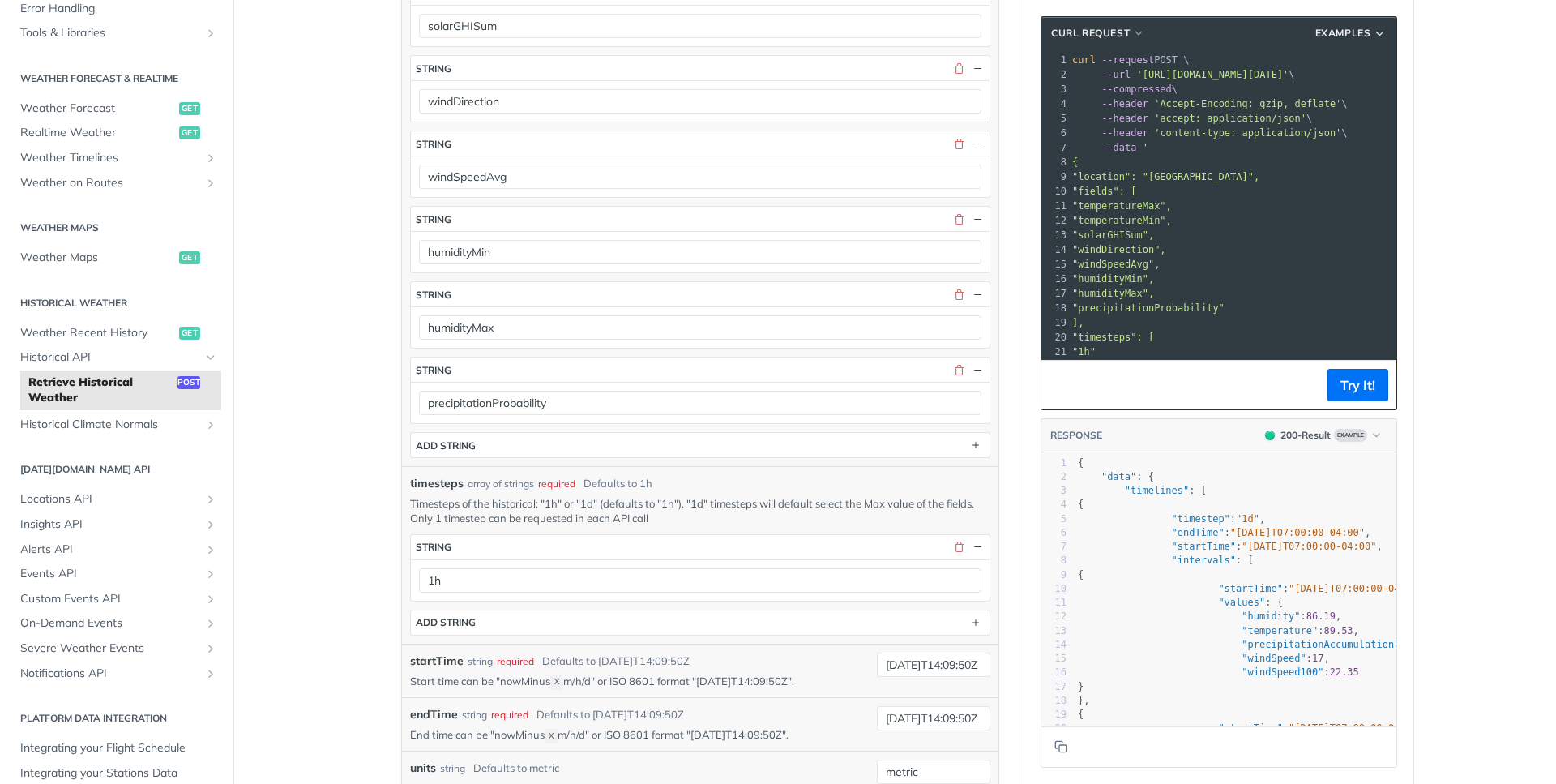
click at [993, 449] on article "Retrieve Historical Weather post [URL][DOMAIN_NAME][DATE] /historical Recent Re…" at bounding box center [700, 395] width 648 height 2075
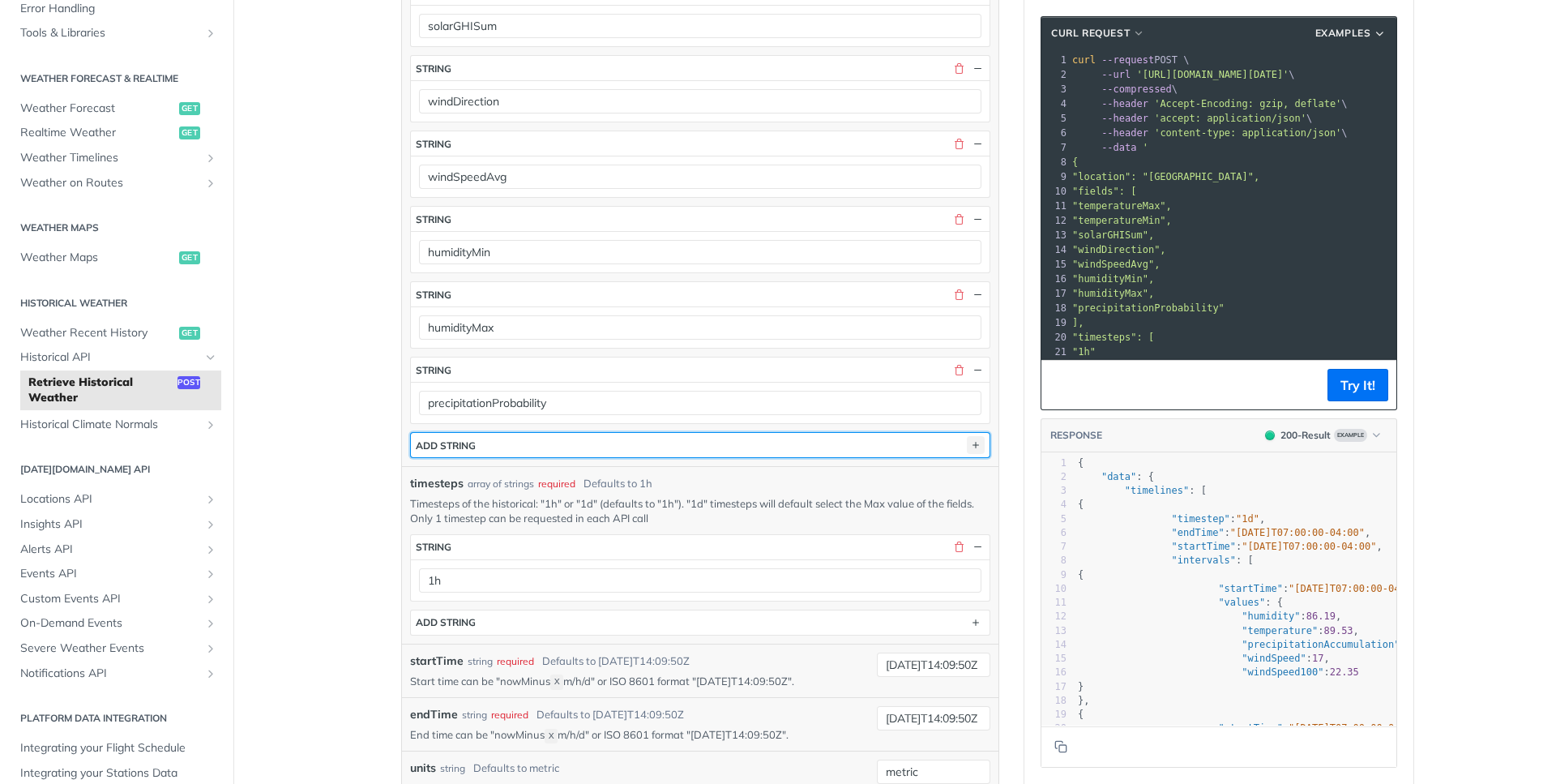
click at [971, 450] on icon "button" at bounding box center [976, 445] width 18 height 18
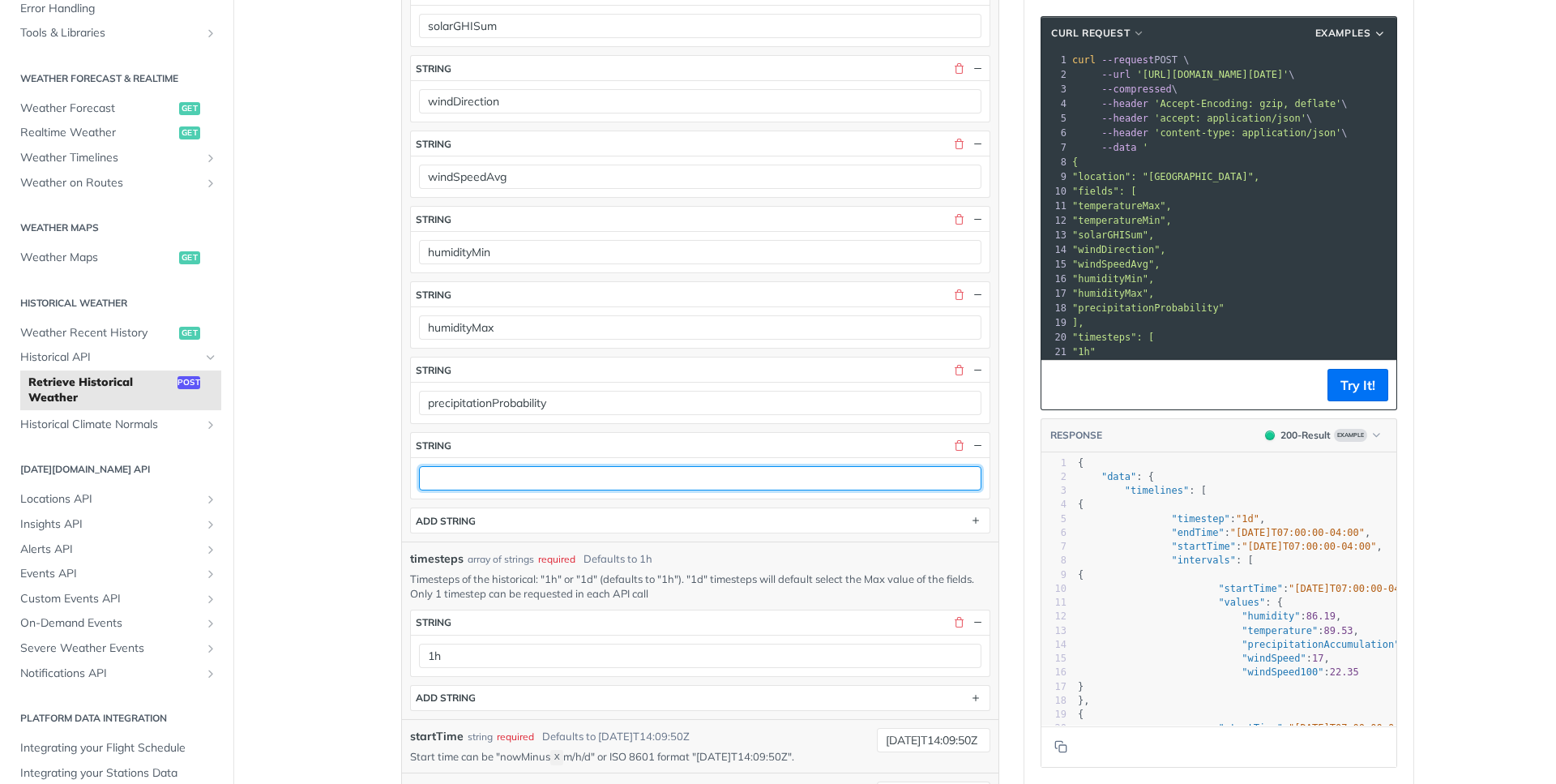
click at [671, 489] on input "text" at bounding box center [700, 479] width 563 height 25
paste input "evapotranspirationSum"
type input "evapotranspirationSum"
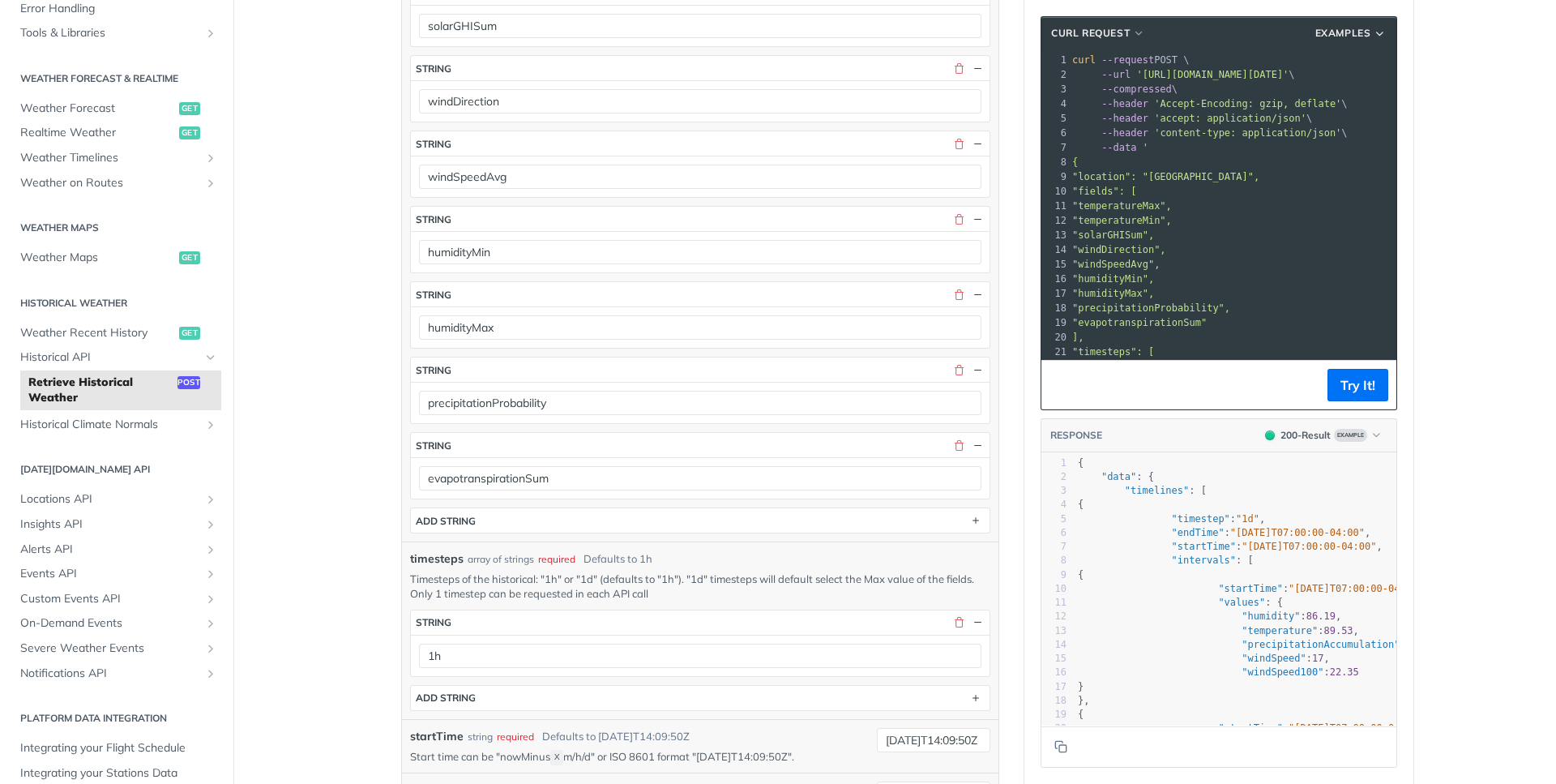
click at [1005, 526] on article "Retrieve Historical Weather post [URL][DOMAIN_NAME][DATE] /historical Recent Re…" at bounding box center [700, 432] width 648 height 2150
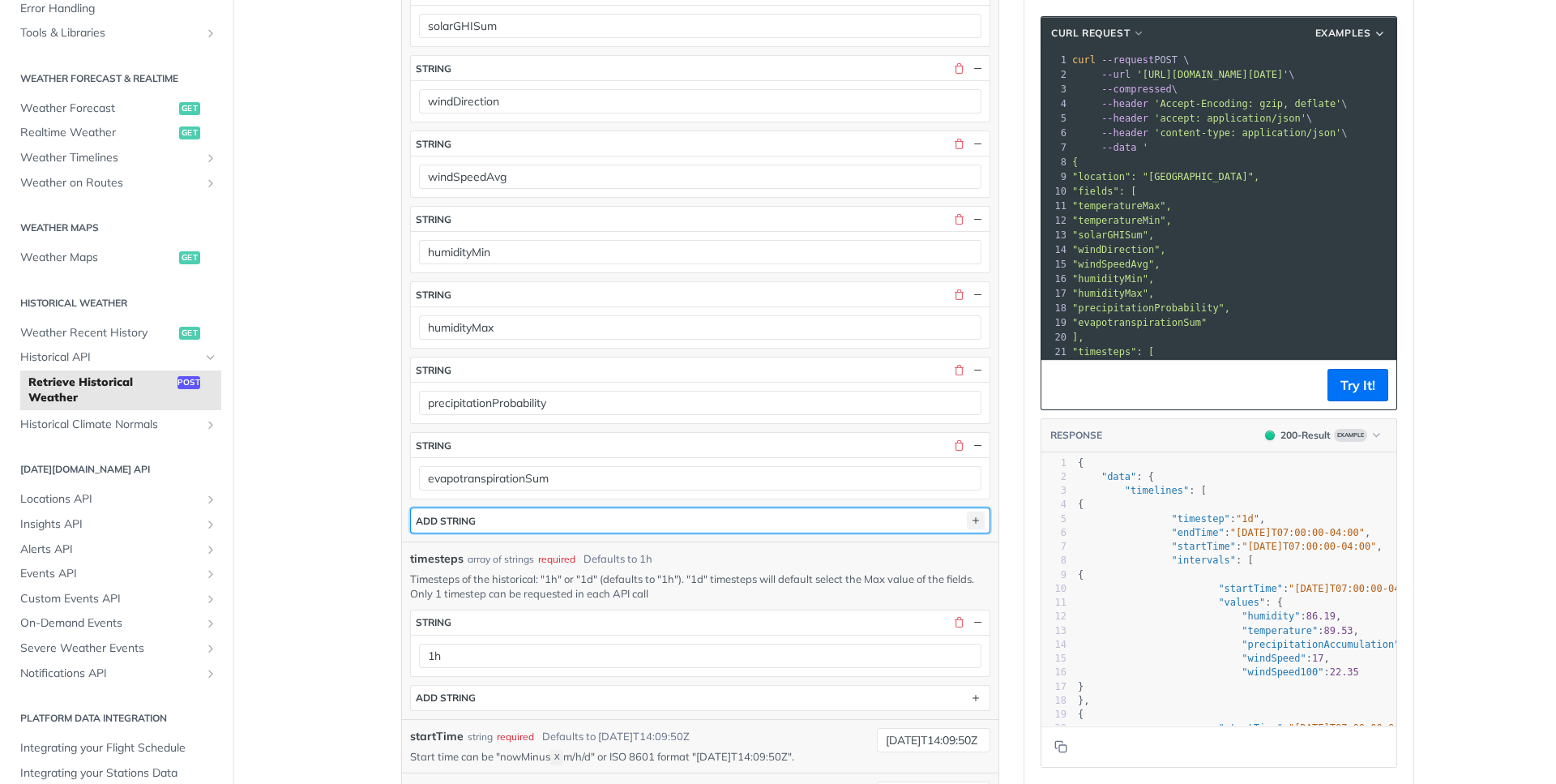
click at [967, 519] on icon "button" at bounding box center [976, 520] width 18 height 18
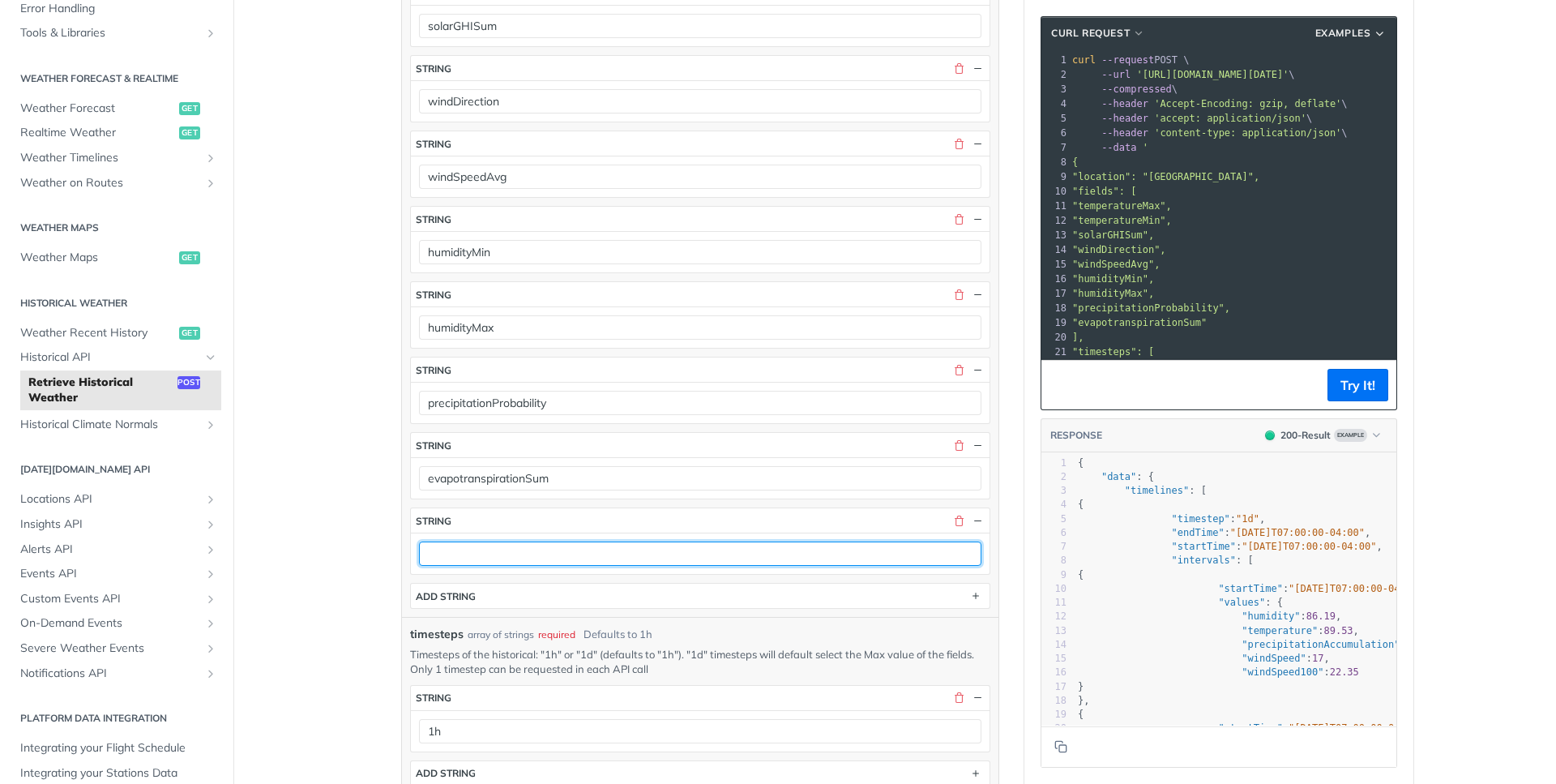
click at [817, 558] on input "text" at bounding box center [700, 554] width 563 height 25
paste input "rainAccumulationSum"
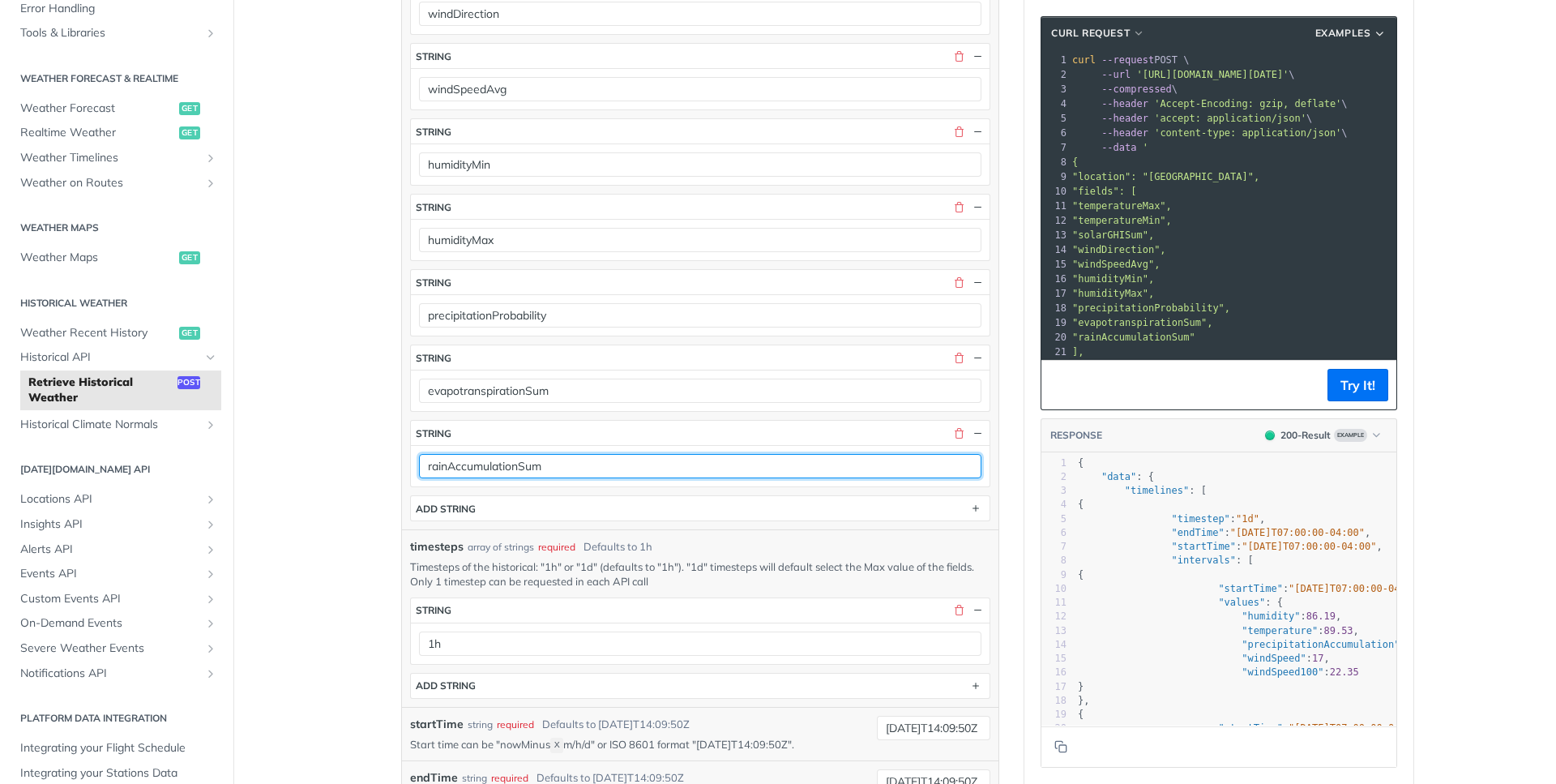
scroll to position [875, 0]
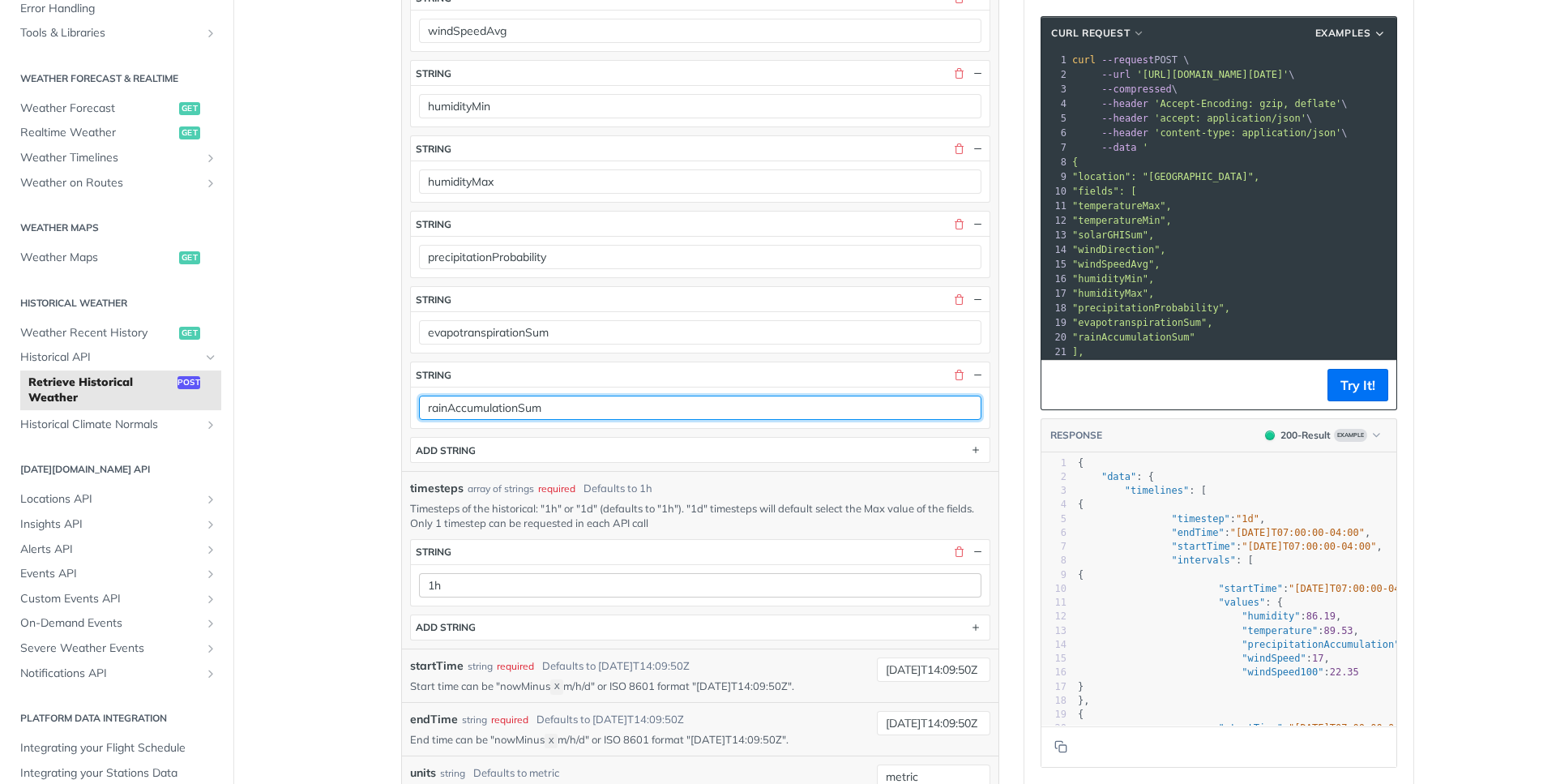
type input "rainAccumulationSum"
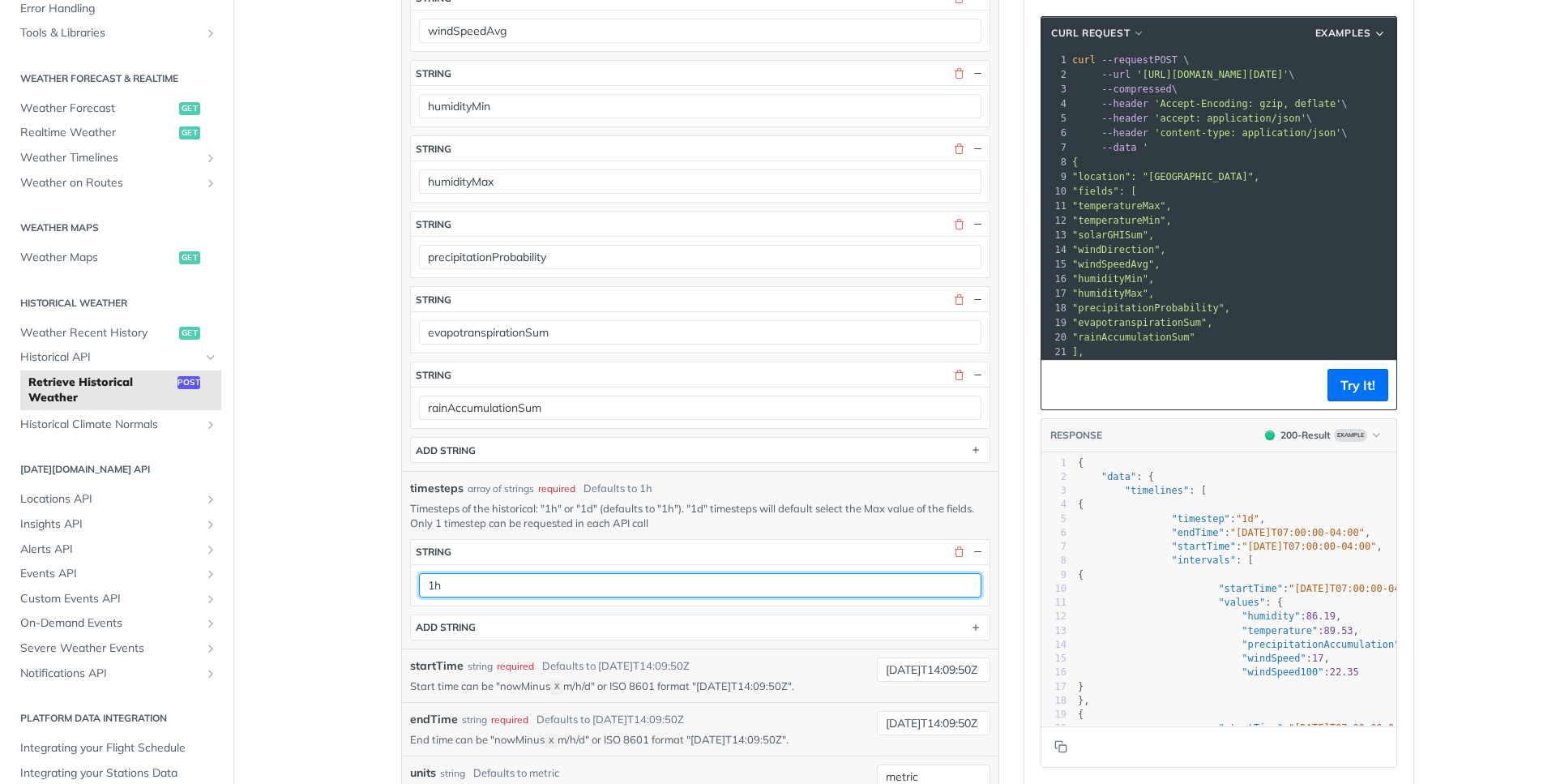
click at [463, 590] on input "1h" at bounding box center [700, 585] width 563 height 25
type input "1d"
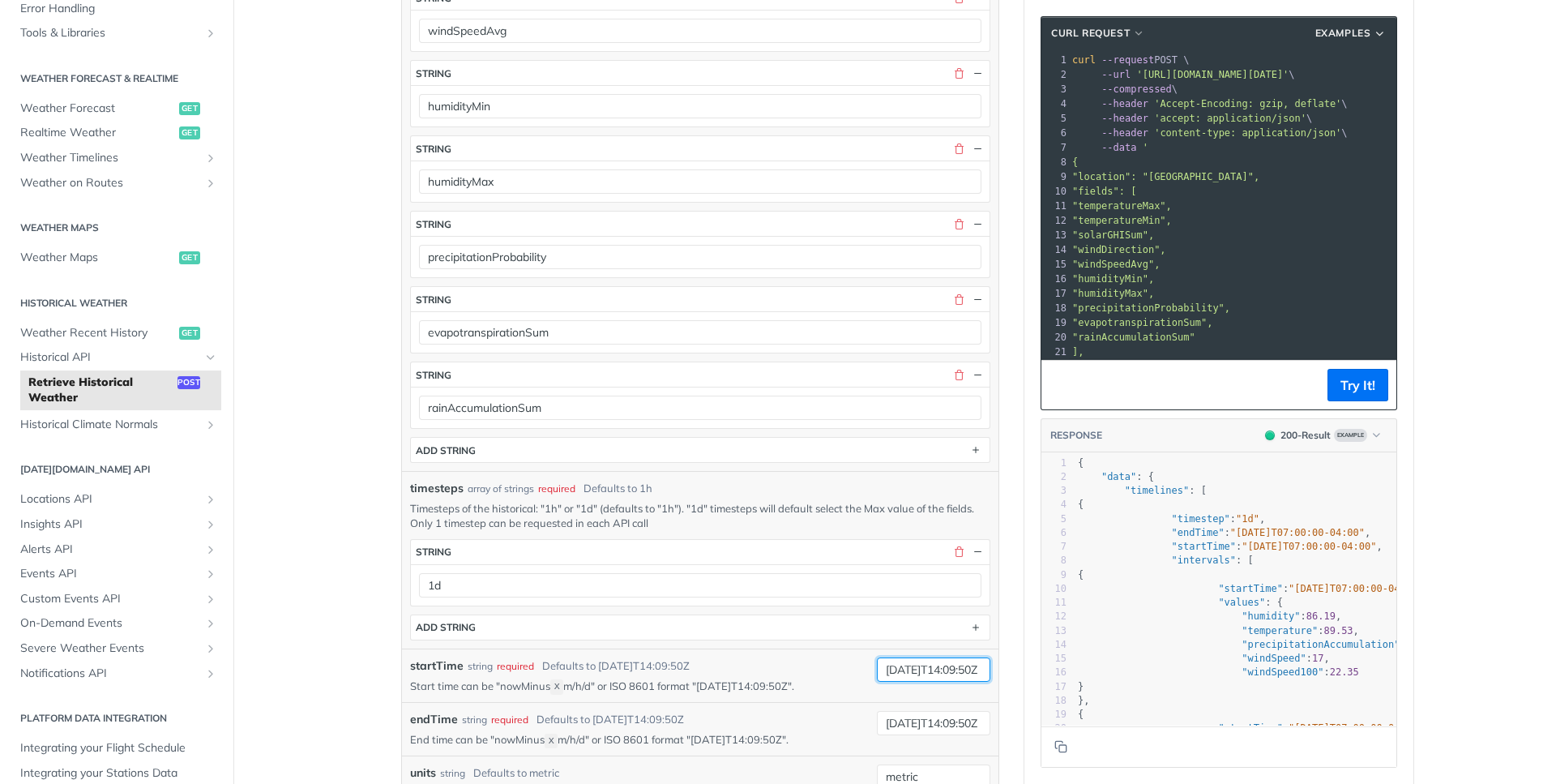
click at [910, 662] on input "[DATE]T14:09:50Z" at bounding box center [933, 669] width 114 height 25
type input "[DATE]T00:00:00Z"
click at [947, 732] on input "[DATE]T14:09:50Z" at bounding box center [933, 723] width 114 height 25
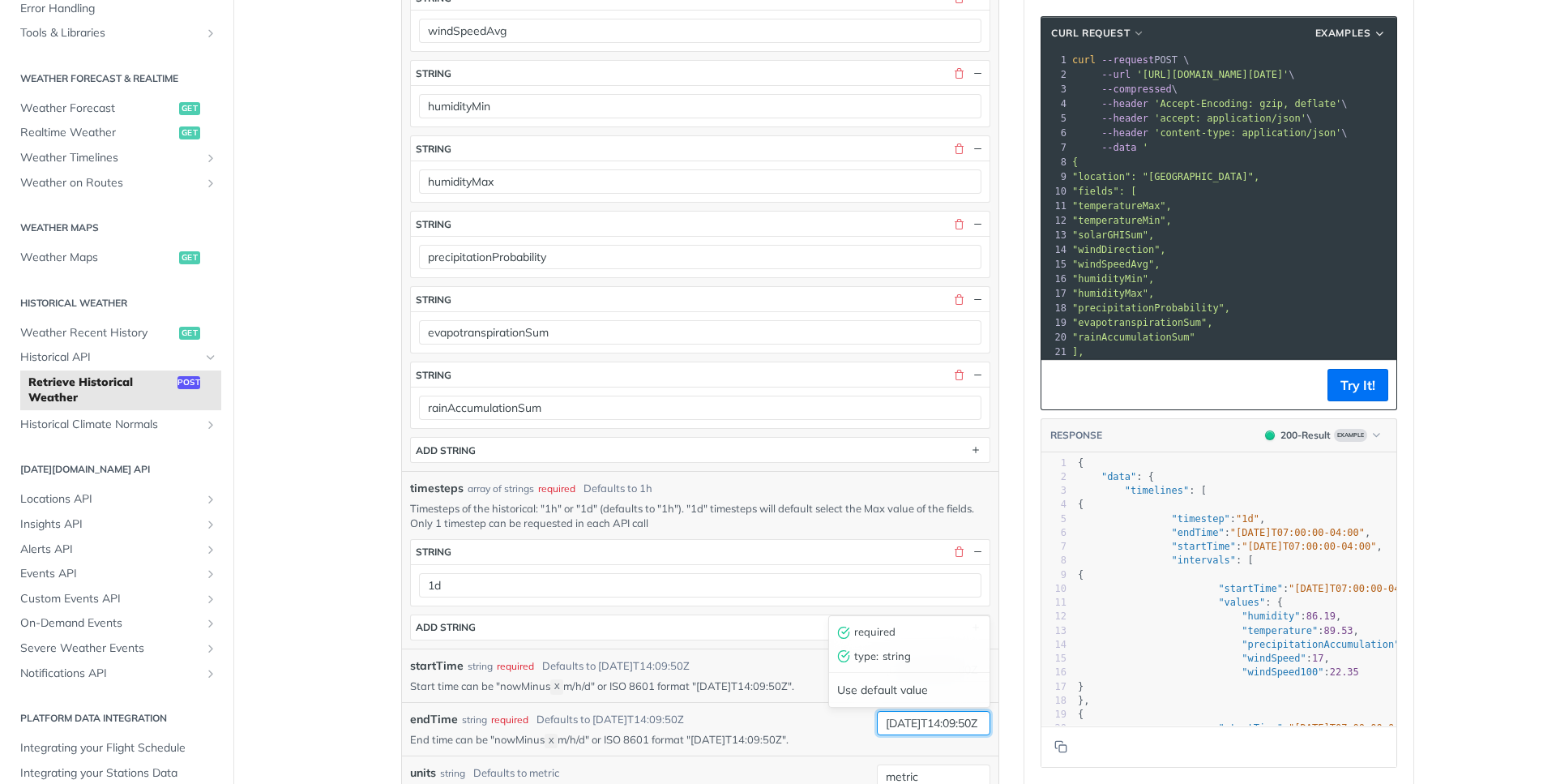
paste input "[DATE]T00:00:0"
click at [910, 720] on input "[DATE]T00:00:00Z" at bounding box center [933, 723] width 114 height 25
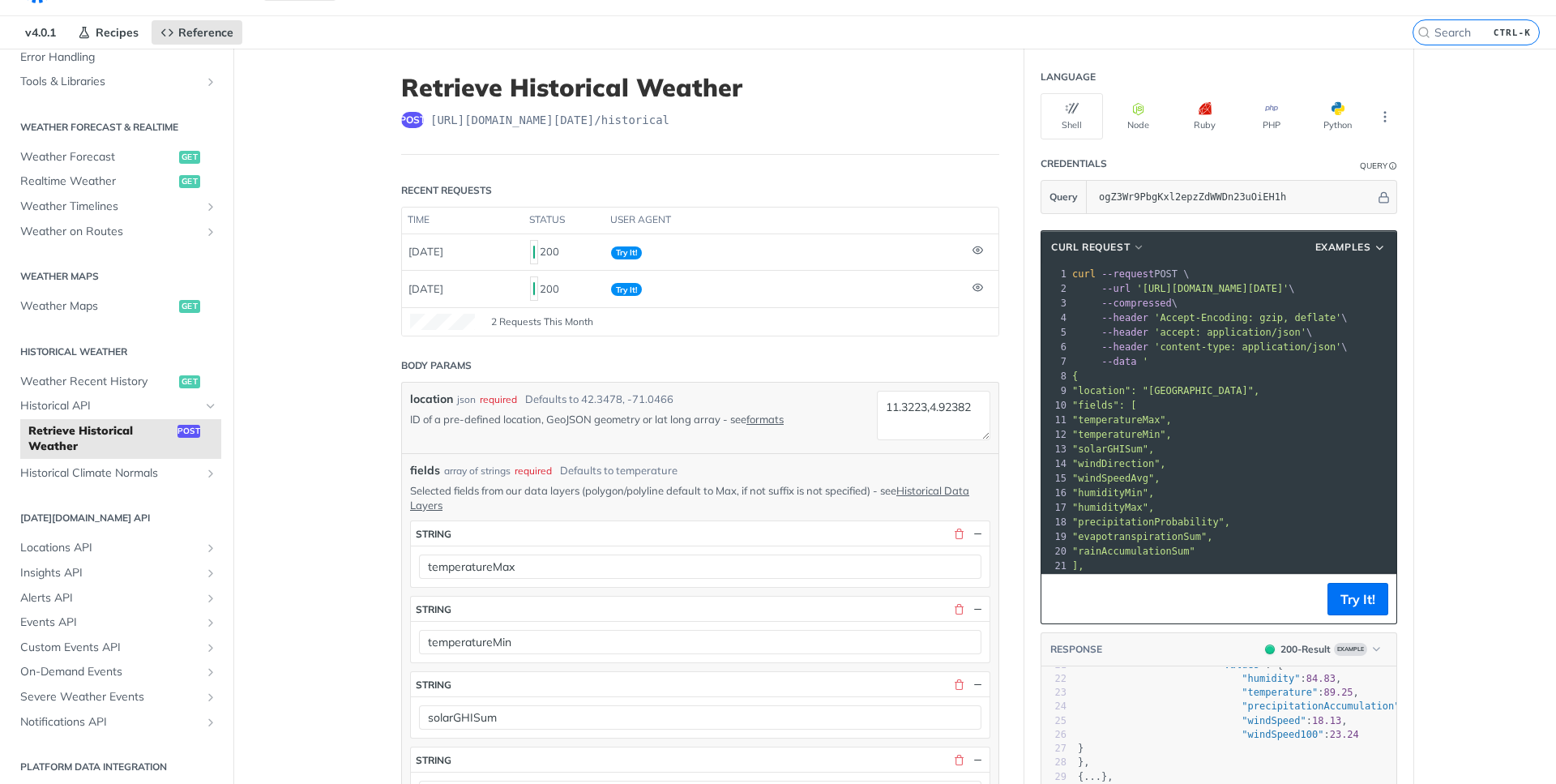
scroll to position [0, 0]
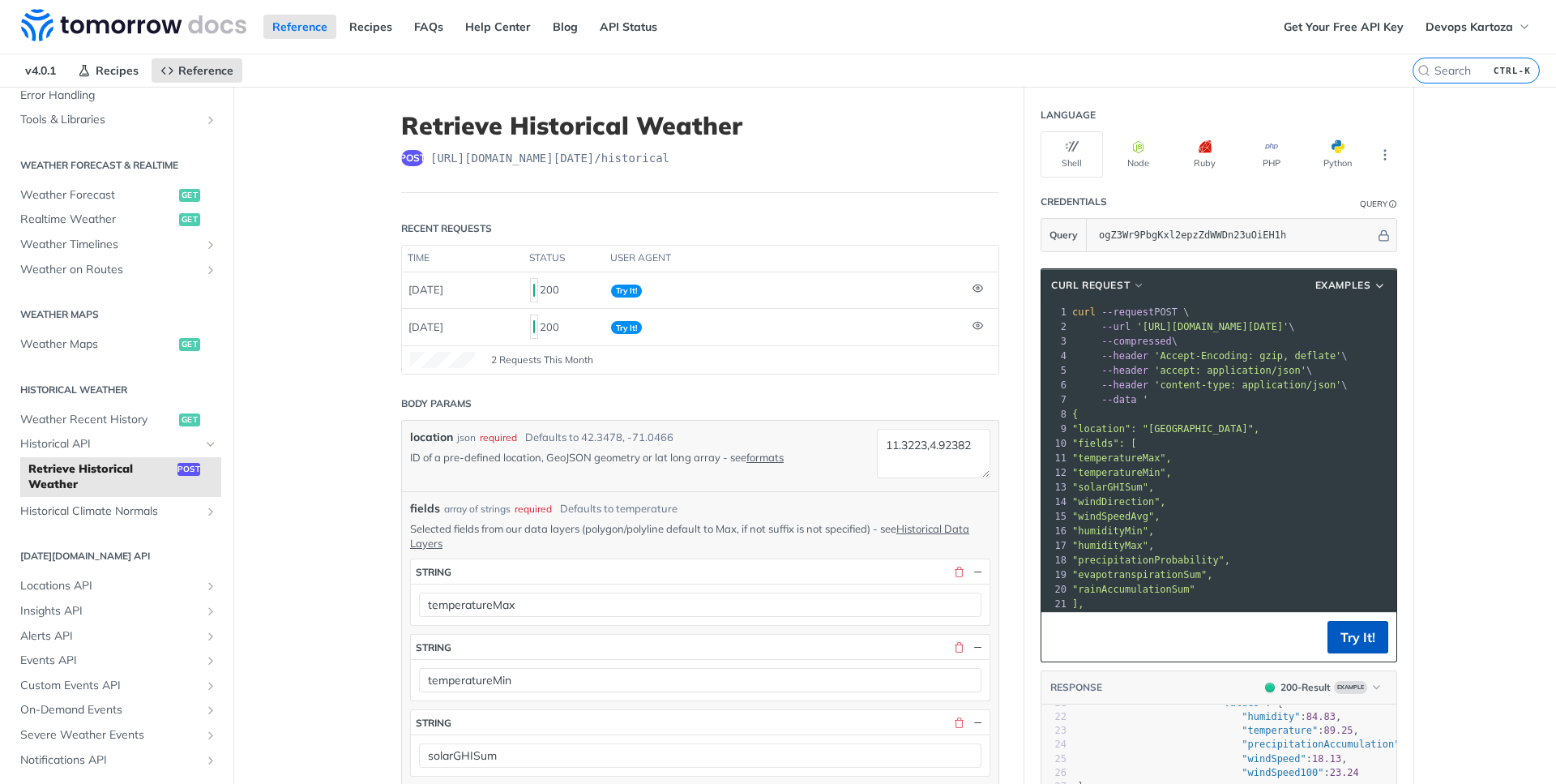
type input "[DATE]T00:00:00Z"
click at [1339, 638] on button "Try It!" at bounding box center [1358, 637] width 61 height 33
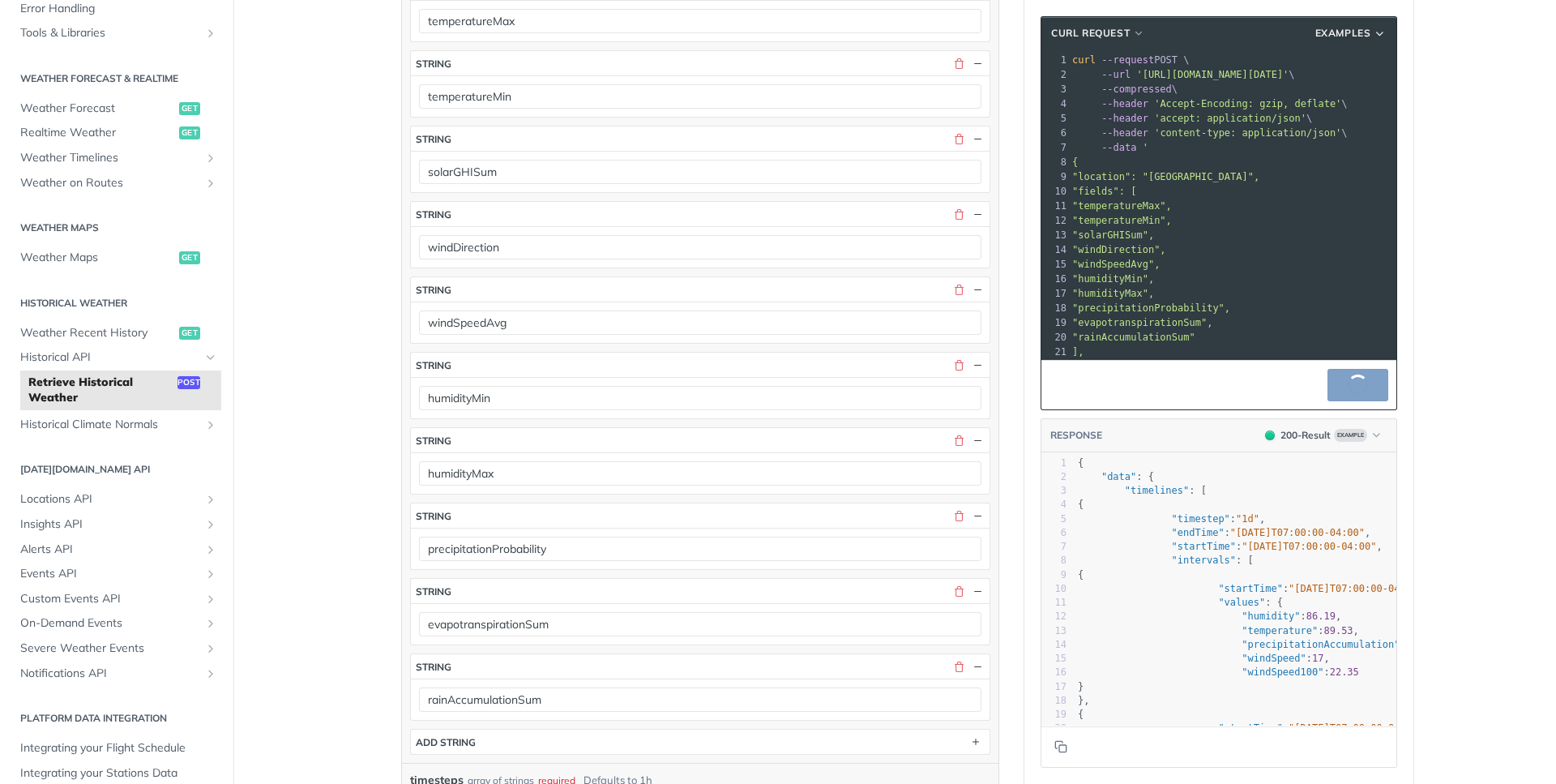
scroll to position [146, 0]
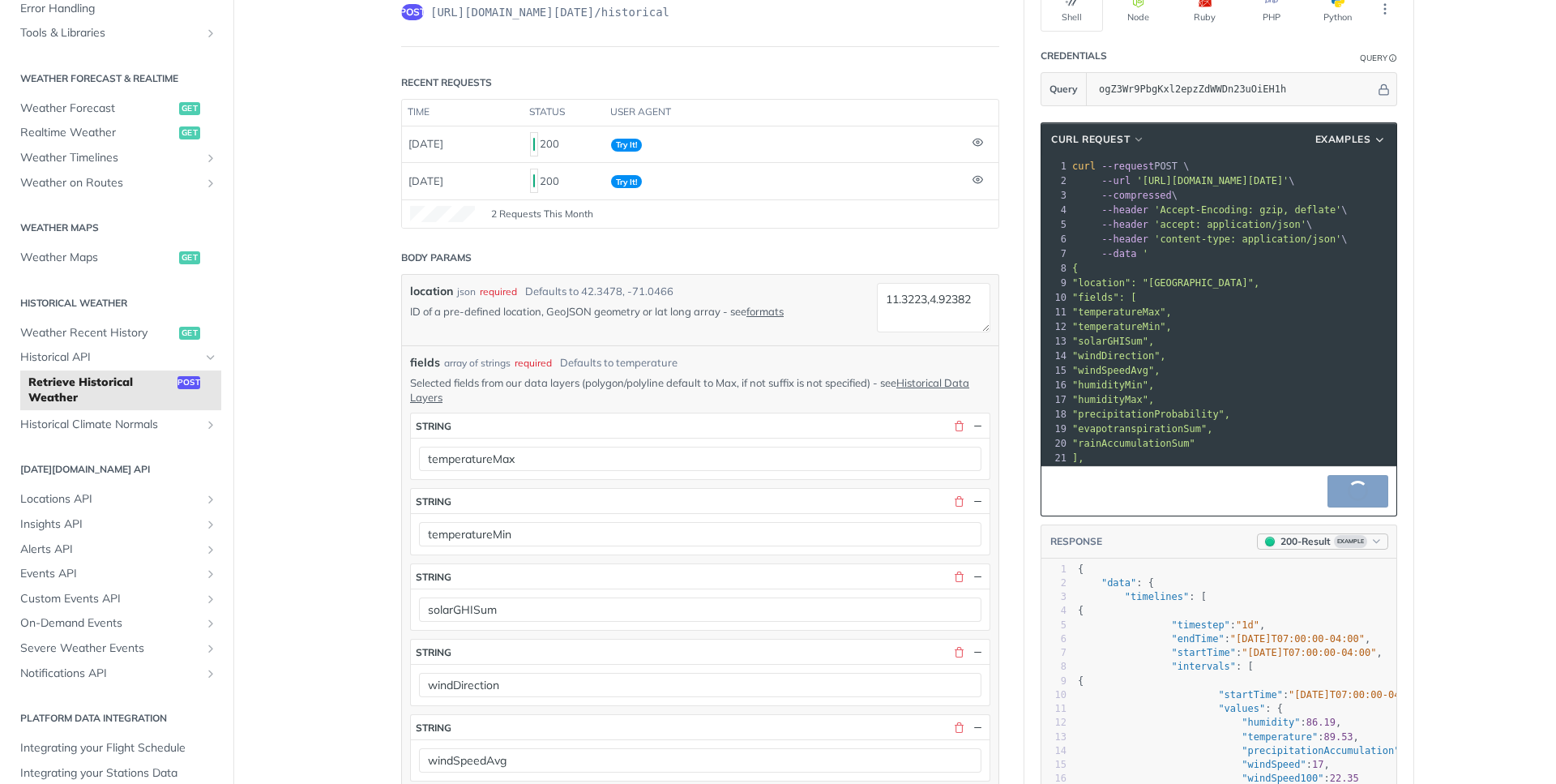
click at [1371, 542] on icon "button" at bounding box center [1377, 541] width 12 height 12
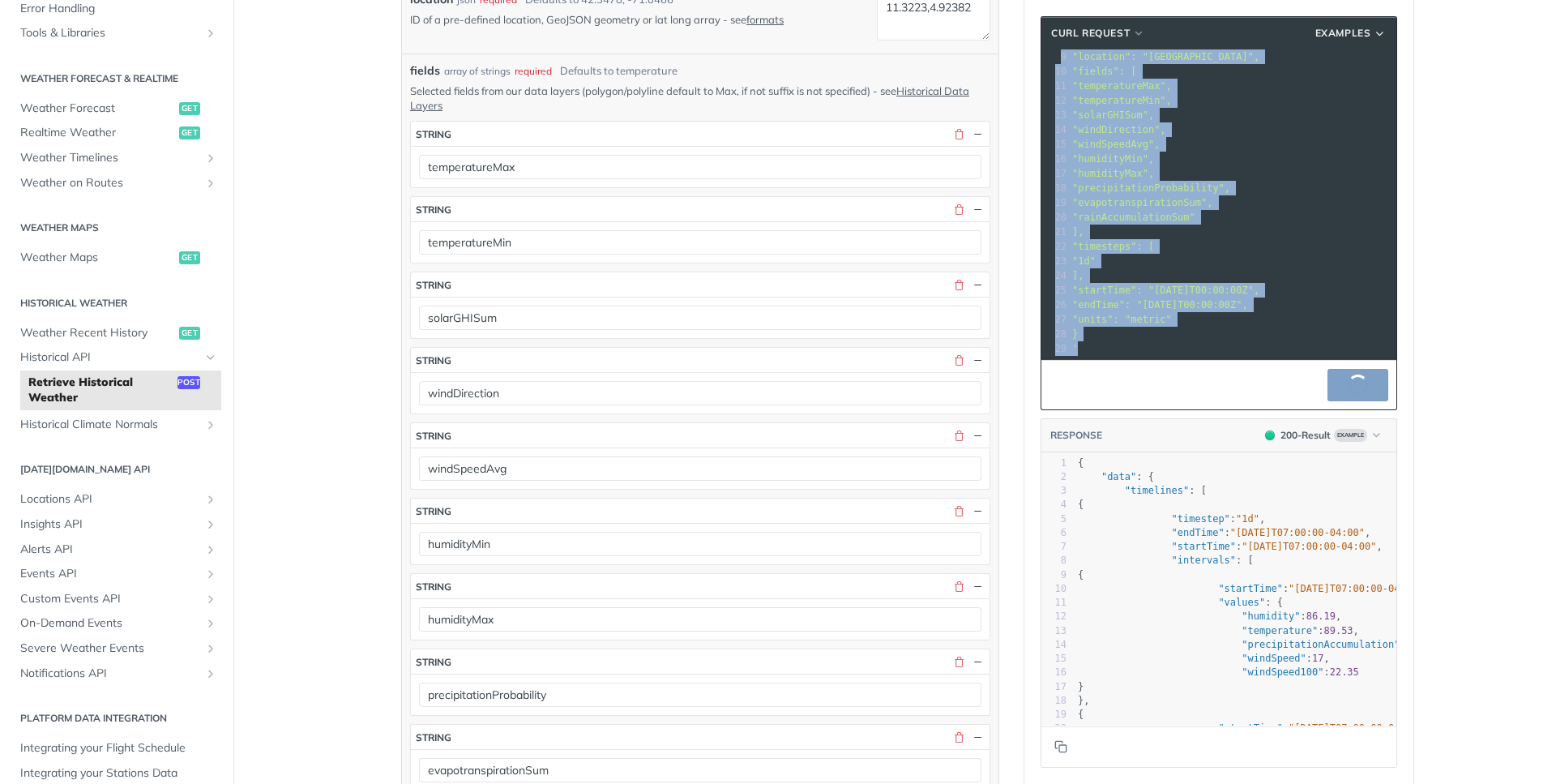
scroll to position [0, 0]
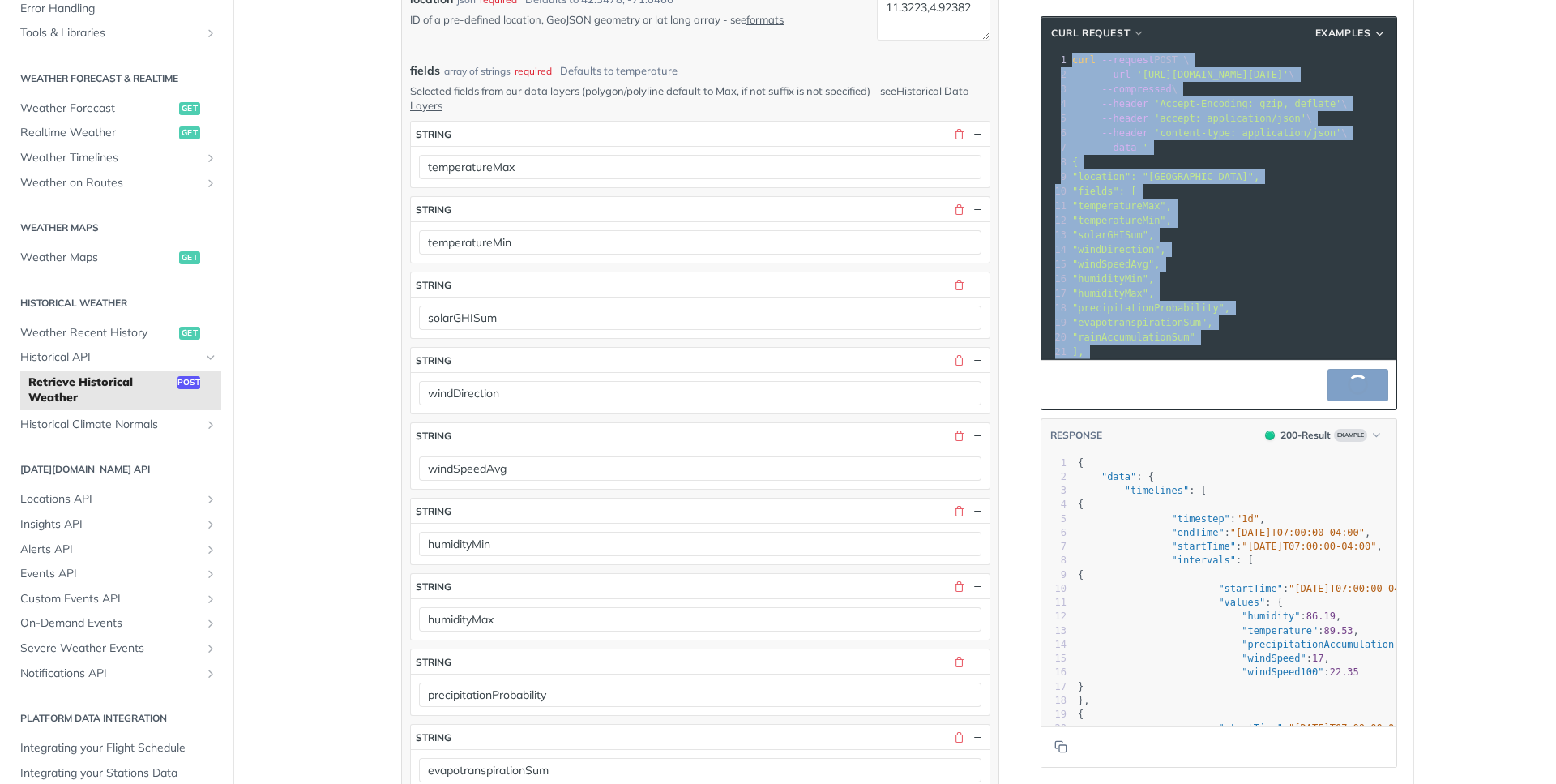
drag, startPoint x: 1259, startPoint y: 330, endPoint x: 1032, endPoint y: -23, distance: 419.7
click at [1032, 0] on html "Jump to Content Reference Recipes FAQs Help Center Blog API Status Recipes Refe…" at bounding box center [778, 392] width 1556 height 784
copy div "curl --request POST \ 2 --url '[URL][DOMAIN_NAME][DATE]' \ 3 --compressed \ 4 -…"
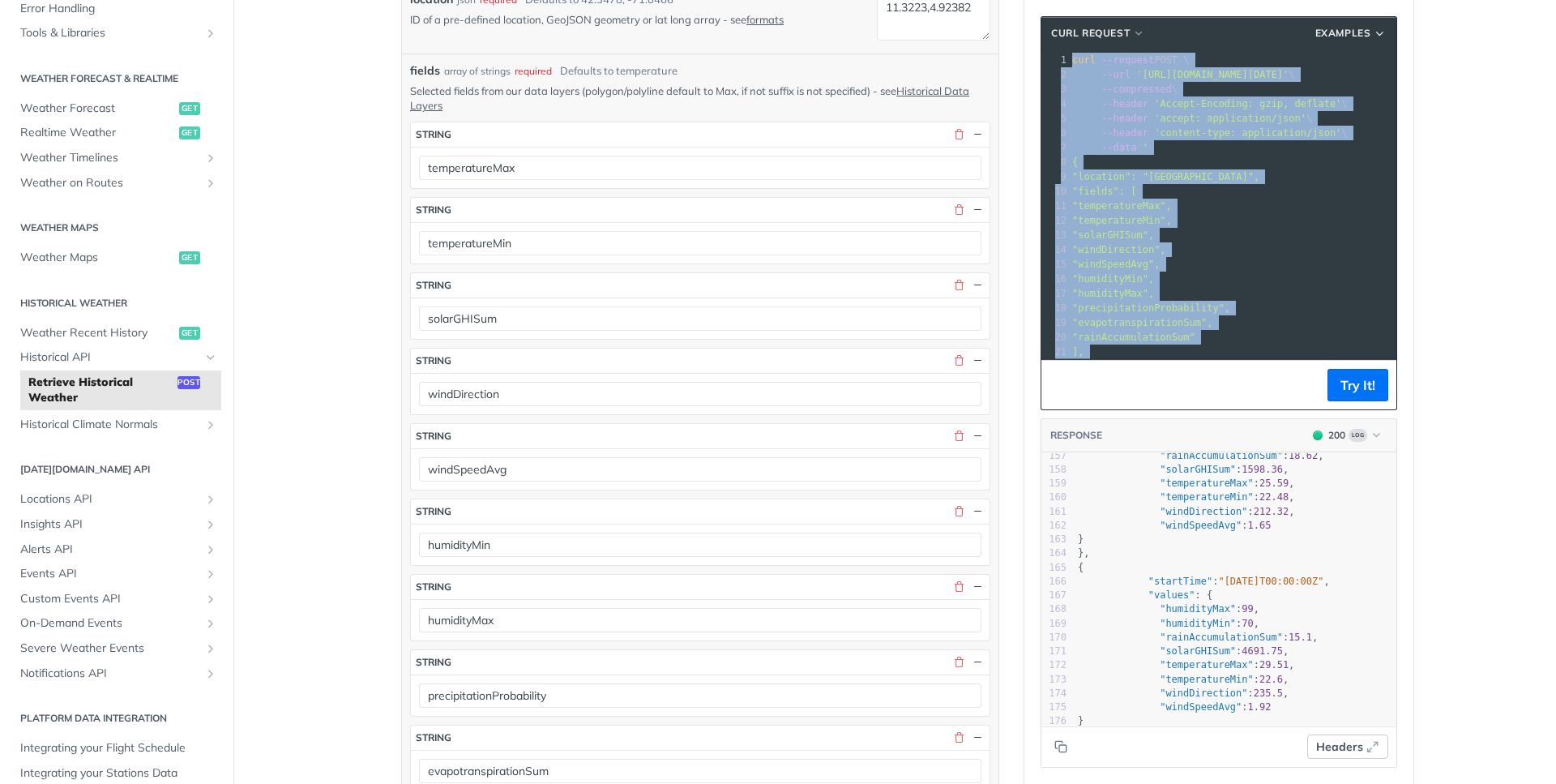
click at [1367, 743] on icon "button" at bounding box center [1373, 746] width 13 height 13
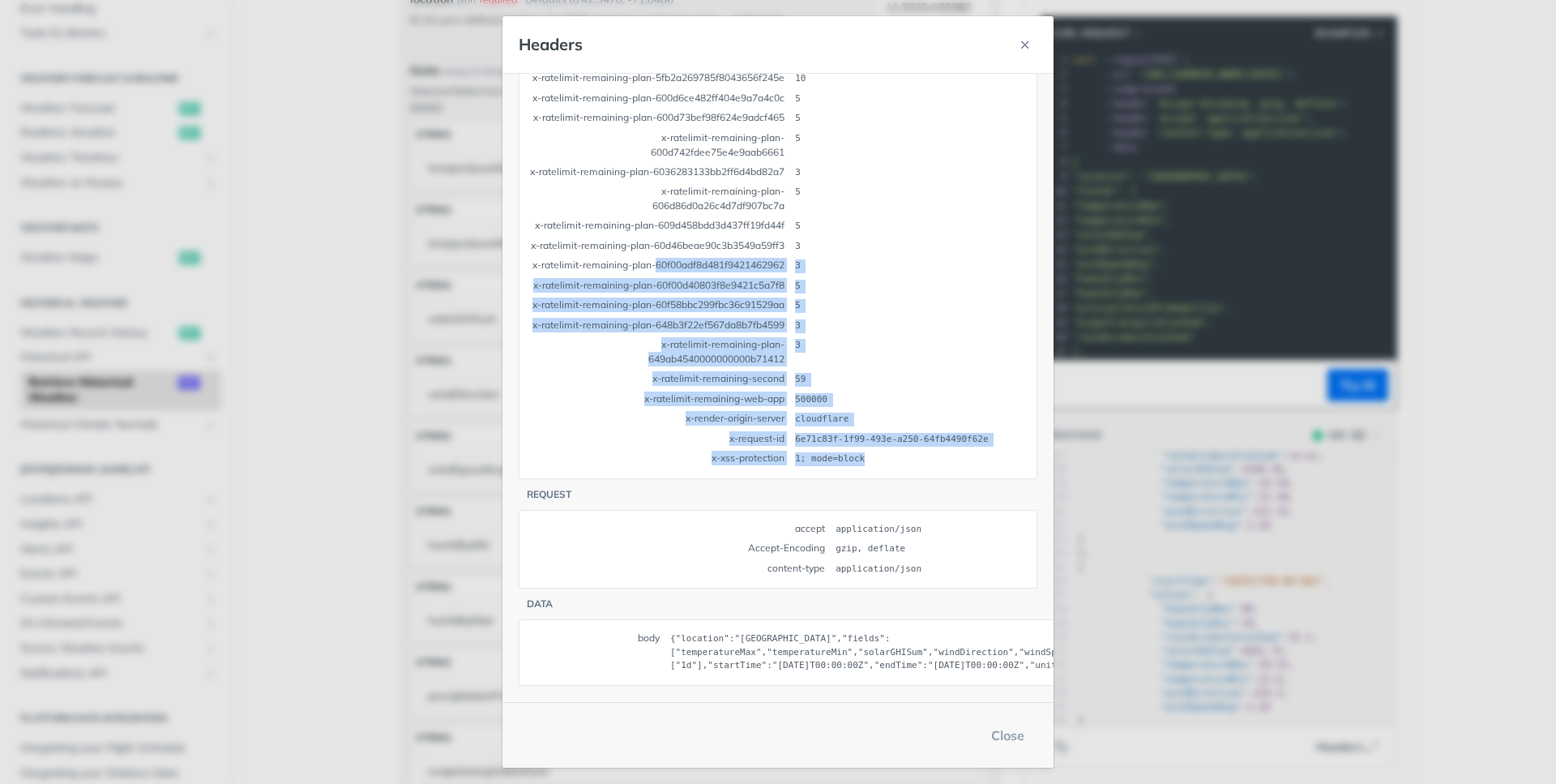
drag, startPoint x: 874, startPoint y: 455, endPoint x: 598, endPoint y: 212, distance: 367.7
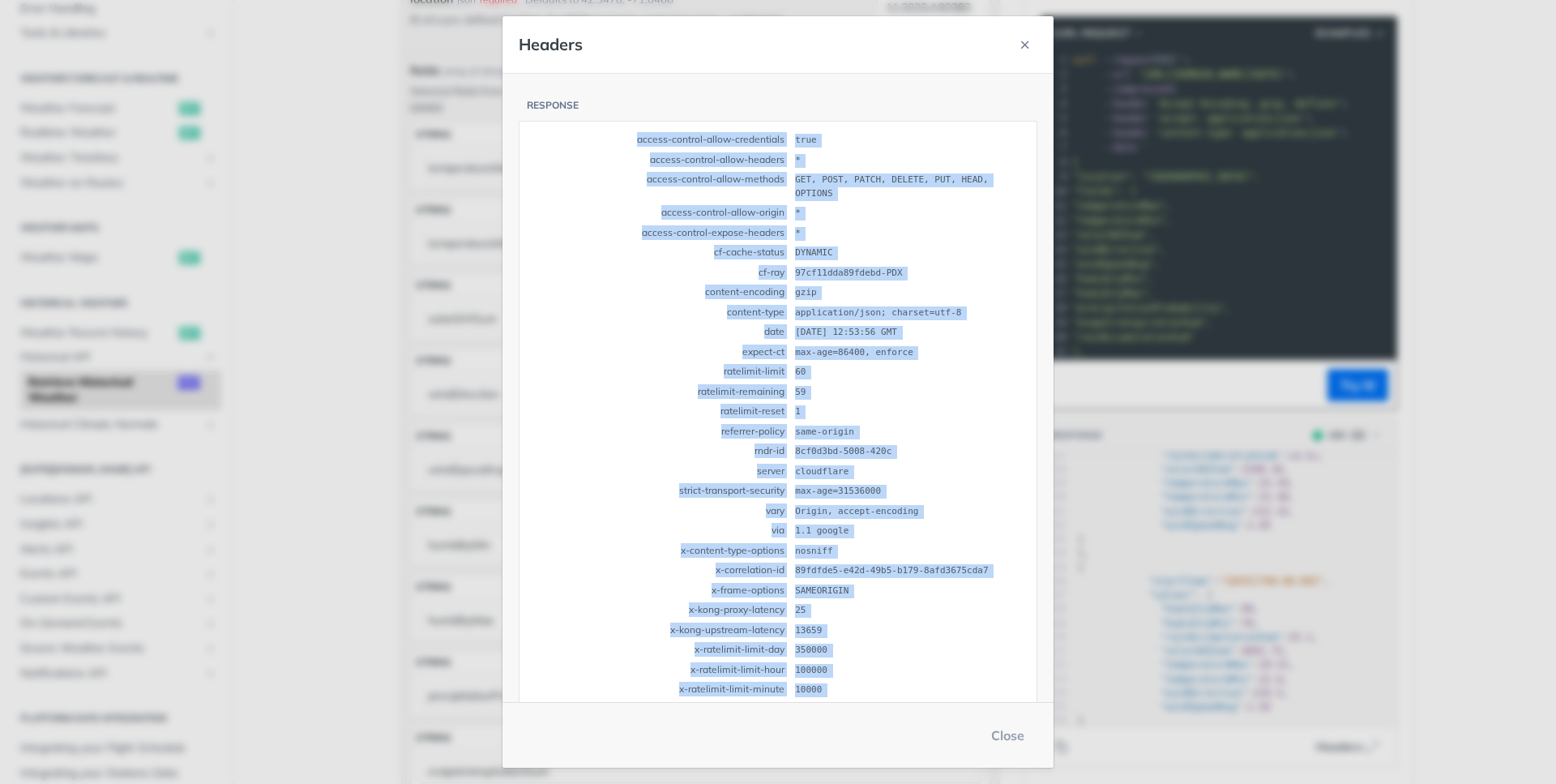
click at [633, 139] on td "access-control-allow-credentials" at bounding box center [661, 140] width 263 height 19
copy tbody "access-control-allow-credentials true access-control-allow-headers * access-con…"
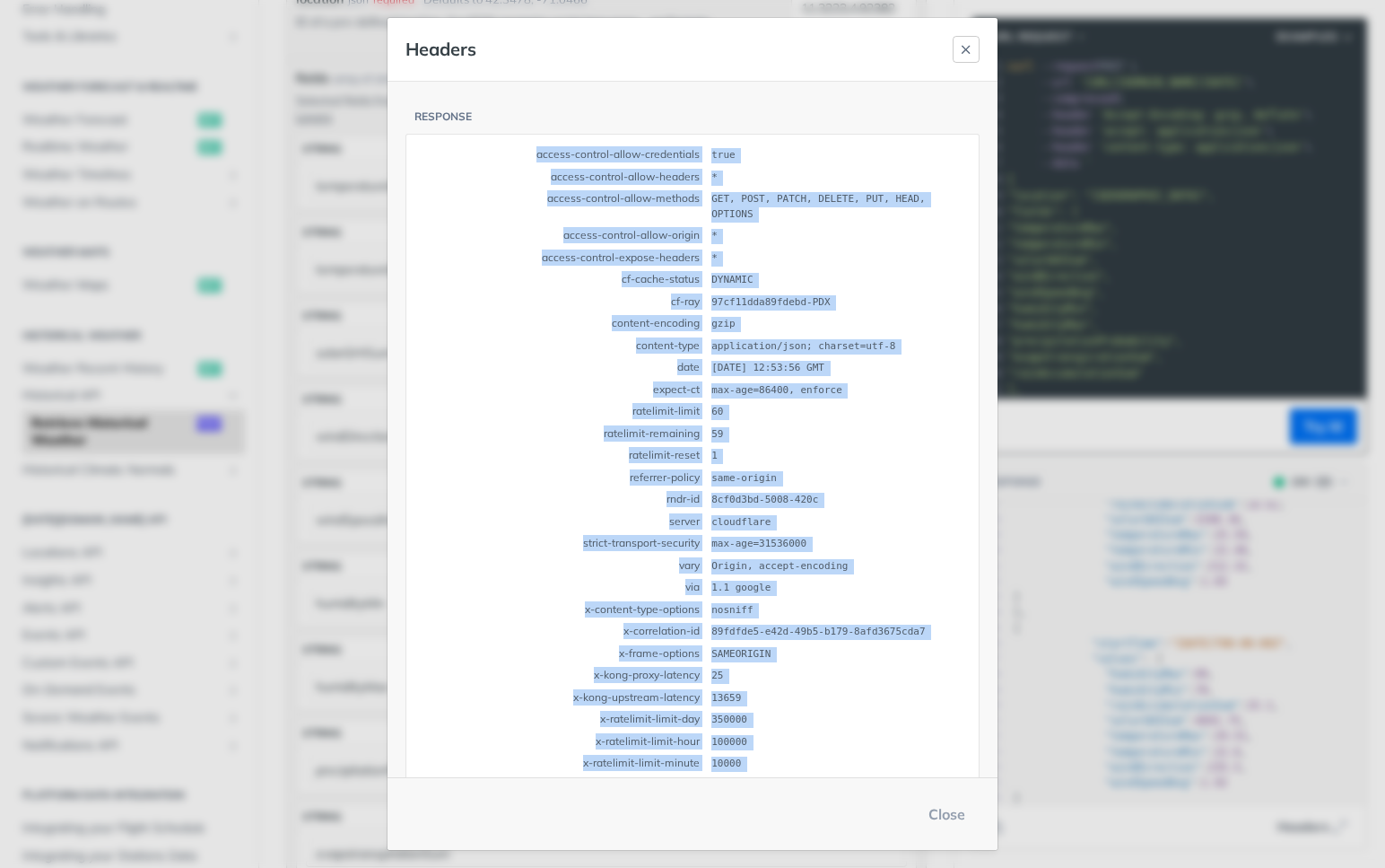
click at [956, 61] on button "button" at bounding box center [967, 50] width 27 height 27
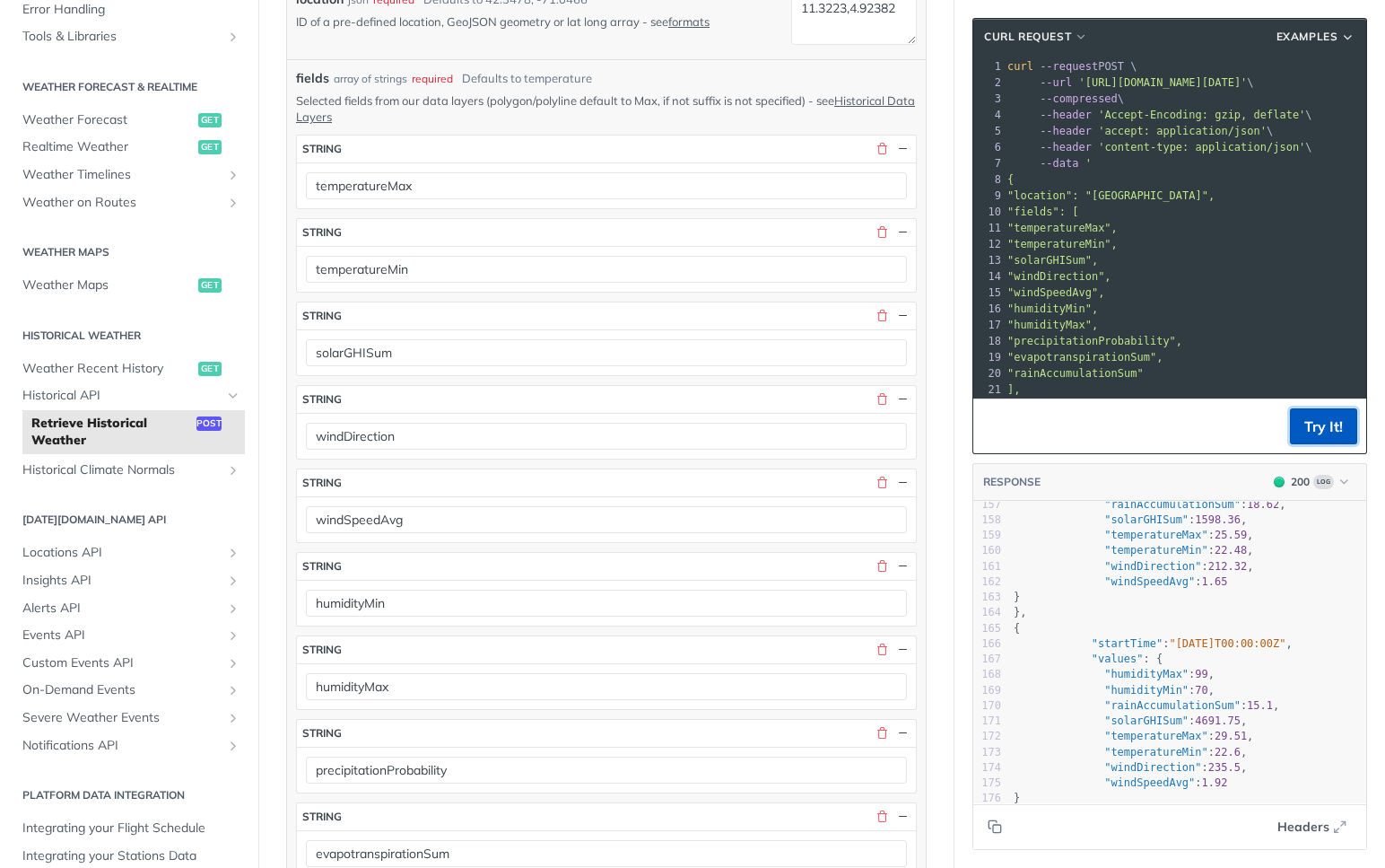
click at [1328, 429] on button "Try It!" at bounding box center [1323, 426] width 67 height 36
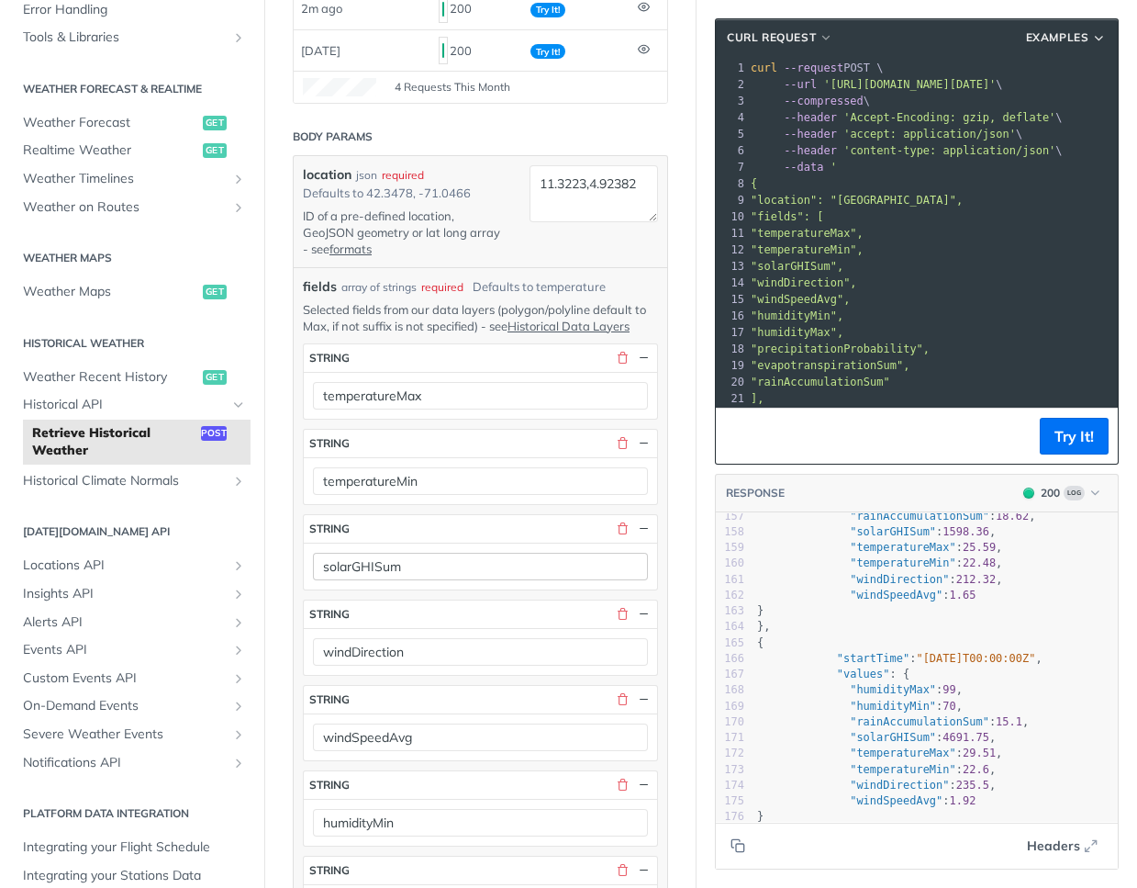
scroll to position [240, 0]
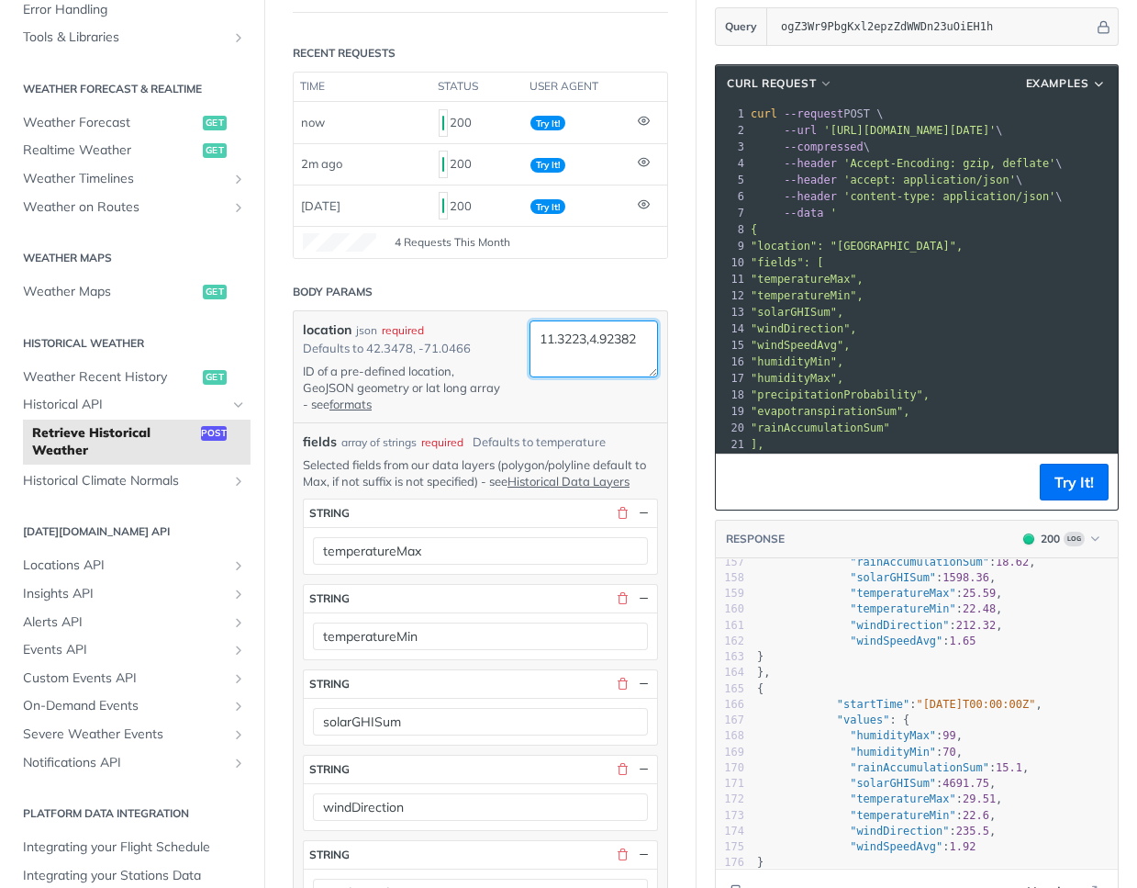
click at [592, 343] on textarea "11.3223,4.92382" at bounding box center [594, 348] width 129 height 56
paste textarea "4.3413"
paste textarea "5.904725"
type textarea "4.3413,5.904725"
click at [1046, 477] on button "Try It!" at bounding box center [1074, 482] width 69 height 37
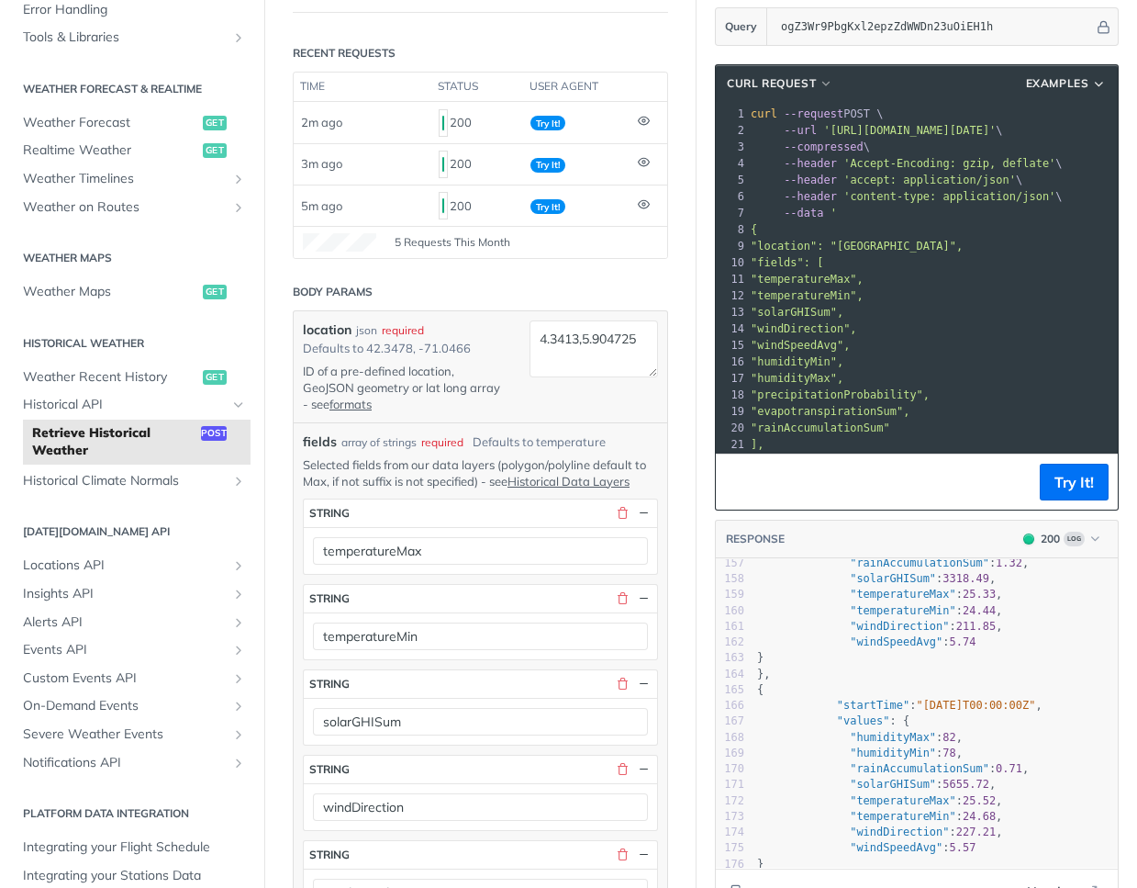
click at [835, 129] on span "'[URL][DOMAIN_NAME][DATE]'" at bounding box center [909, 130] width 173 height 13
